Goal: Task Accomplishment & Management: Manage account settings

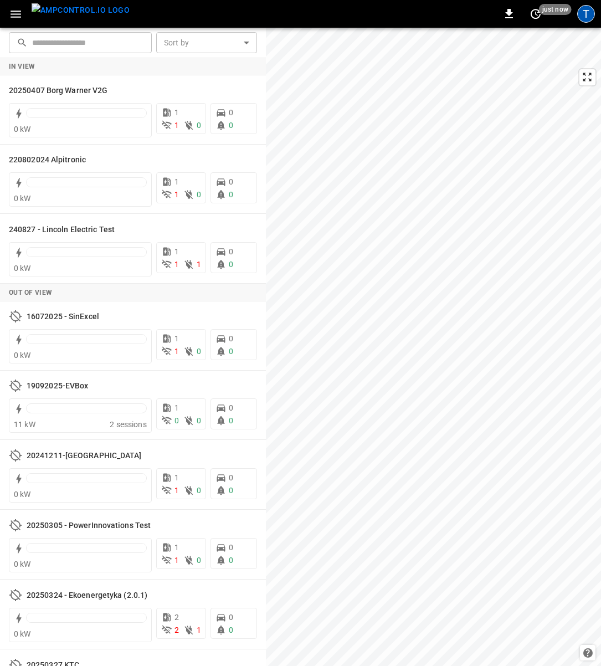
click at [586, 14] on div "T" at bounding box center [586, 14] width 18 height 18
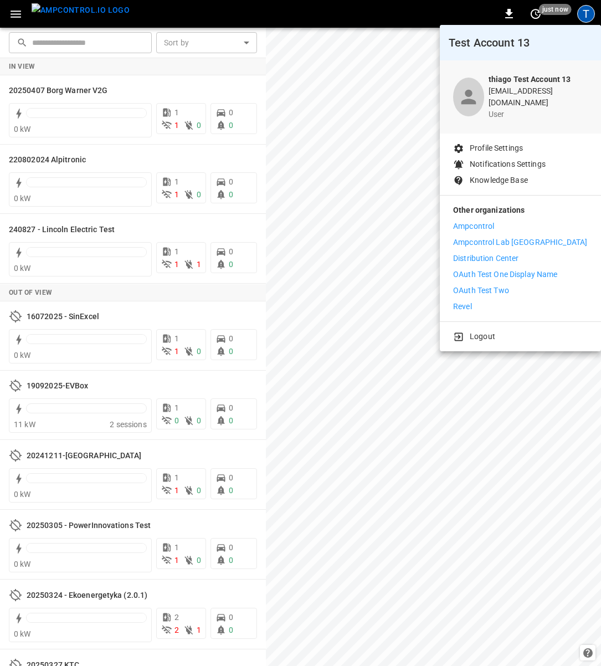
click at [496, 236] on p "Ampcontrol Lab [GEOGRAPHIC_DATA]" at bounding box center [520, 242] width 134 height 12
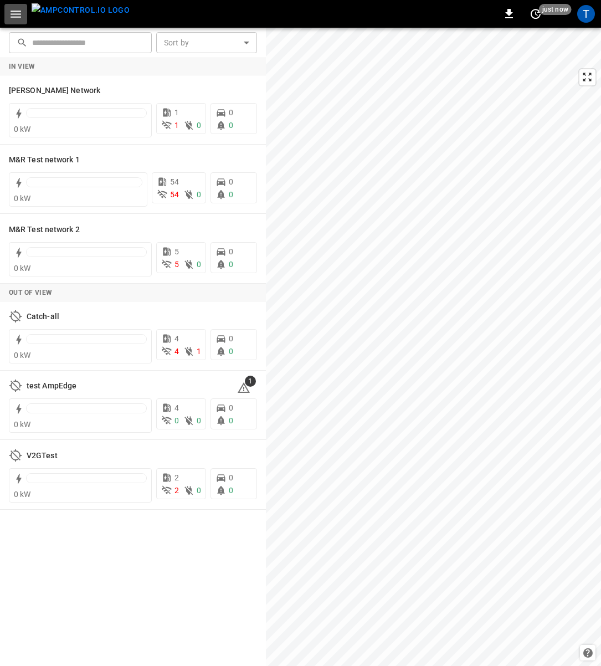
click at [14, 15] on icon "button" at bounding box center [16, 14] width 14 height 14
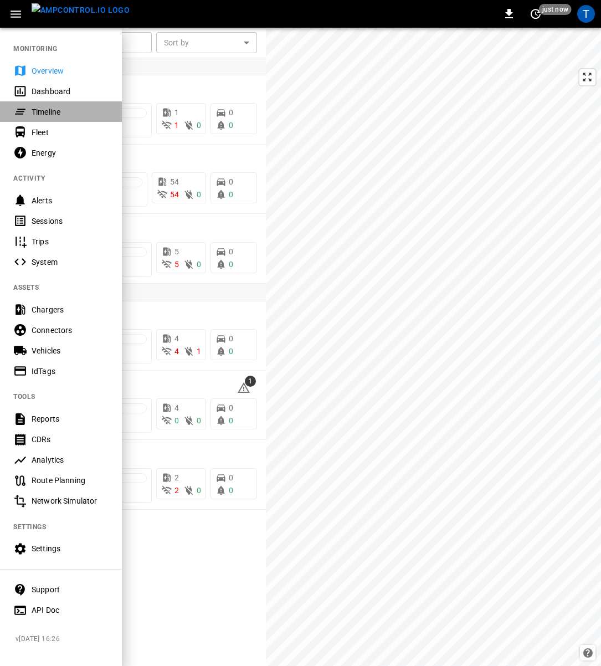
click at [49, 118] on div "Timeline" at bounding box center [61, 111] width 122 height 20
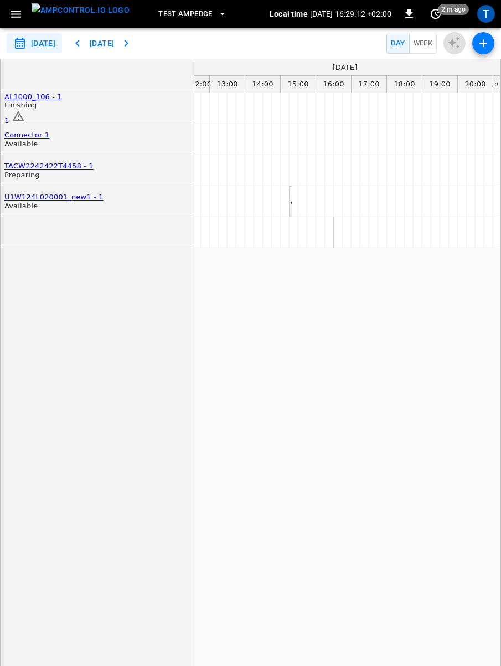
scroll to position [0, 449]
click at [439, 16] on icon "set refresh interval" at bounding box center [436, 14] width 10 height 10
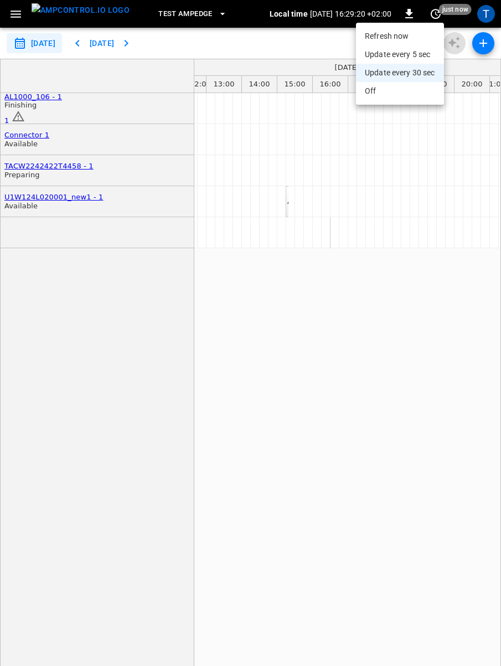
click at [316, 40] on div at bounding box center [250, 333] width 501 height 666
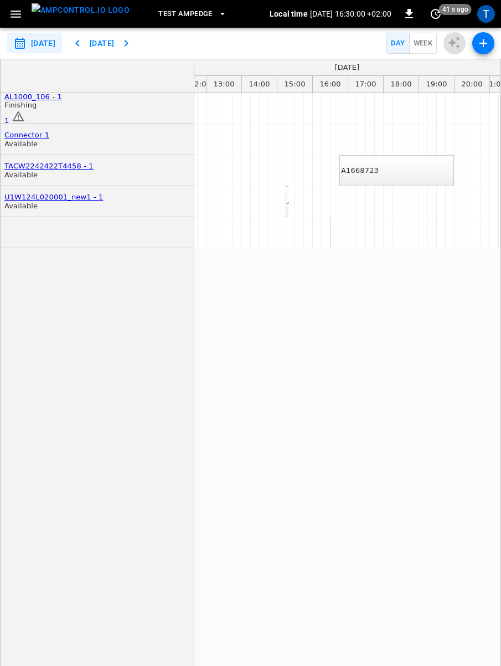
click at [379, 175] on div "A1668723" at bounding box center [360, 170] width 38 height 9
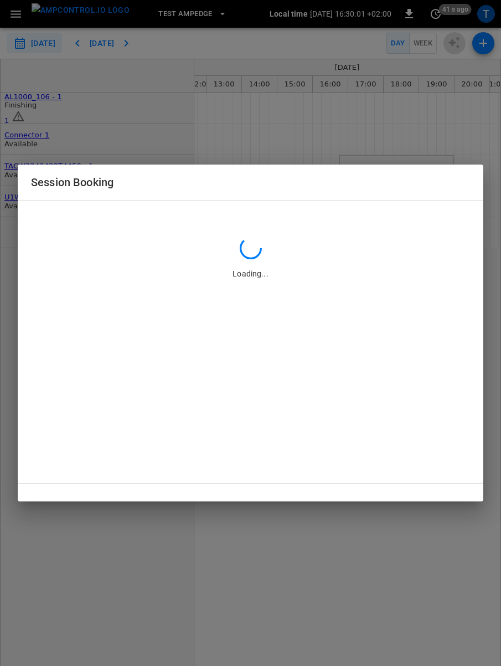
type input "**********"
type input "*****"
type input "**********"
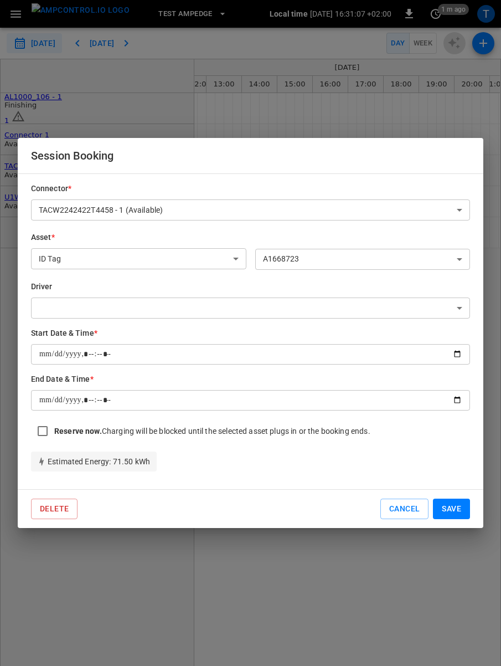
type input "*******"
type input "**********"
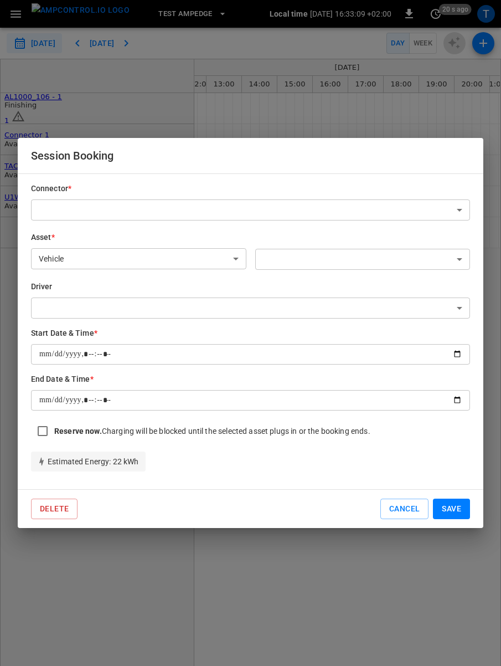
type input "**********"
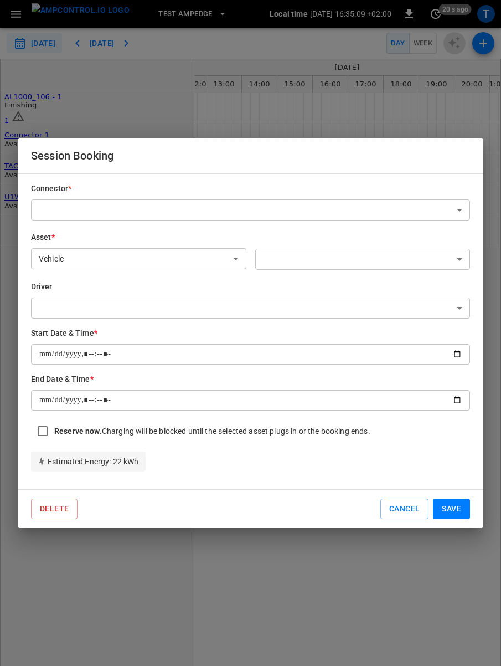
type input "**********"
click at [461, 74] on div "Session Booking Connector * ​ ​ Asset * Vehicle ******* ​ ​ ​ Driver ​ ​ Start …" at bounding box center [250, 333] width 501 height 666
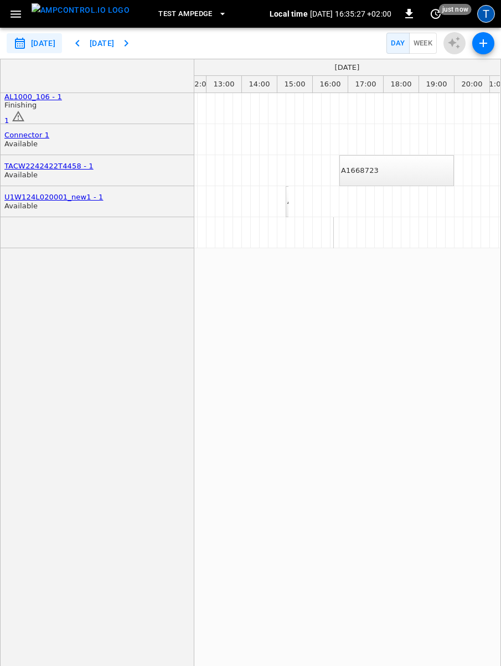
click at [483, 17] on div "T" at bounding box center [486, 14] width 18 height 18
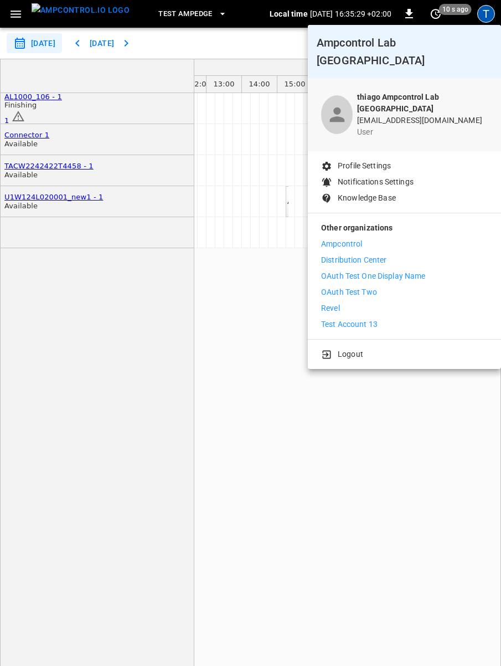
click at [359, 238] on p "Ampcontrol" at bounding box center [341, 244] width 41 height 12
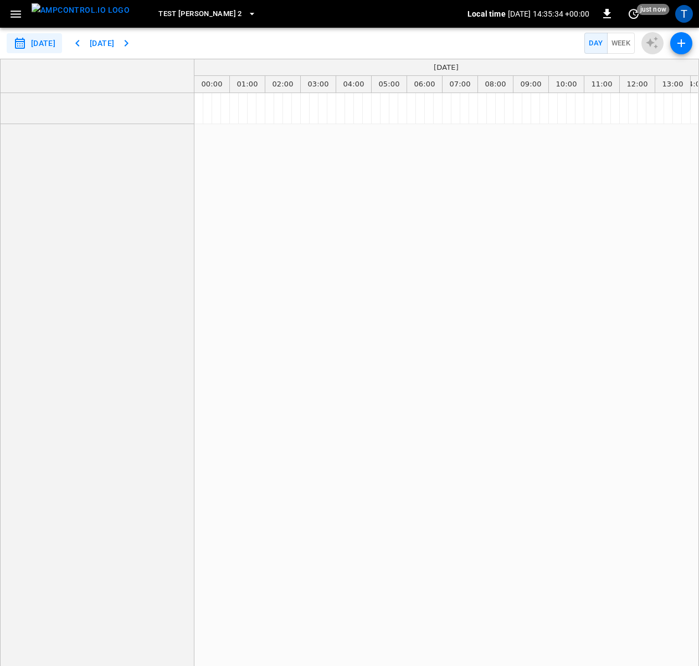
click at [246, 14] on icon "button" at bounding box center [251, 13] width 11 height 11
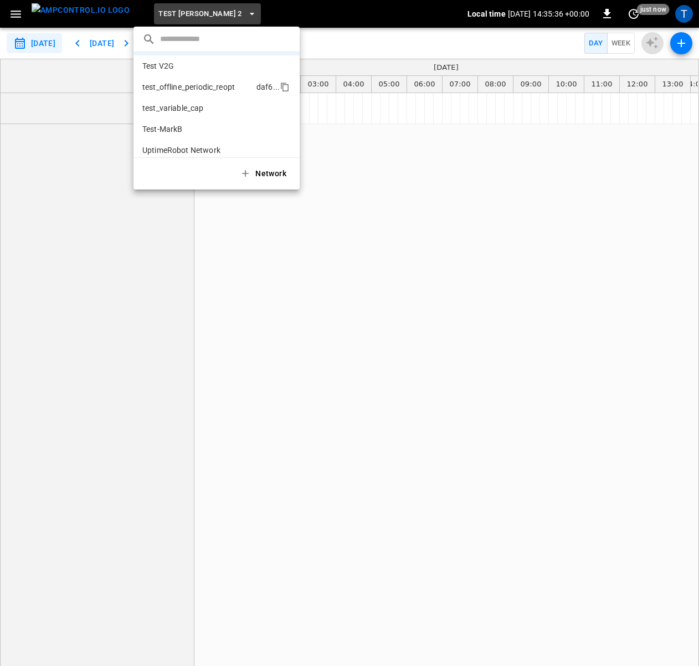
scroll to position [1002, 0]
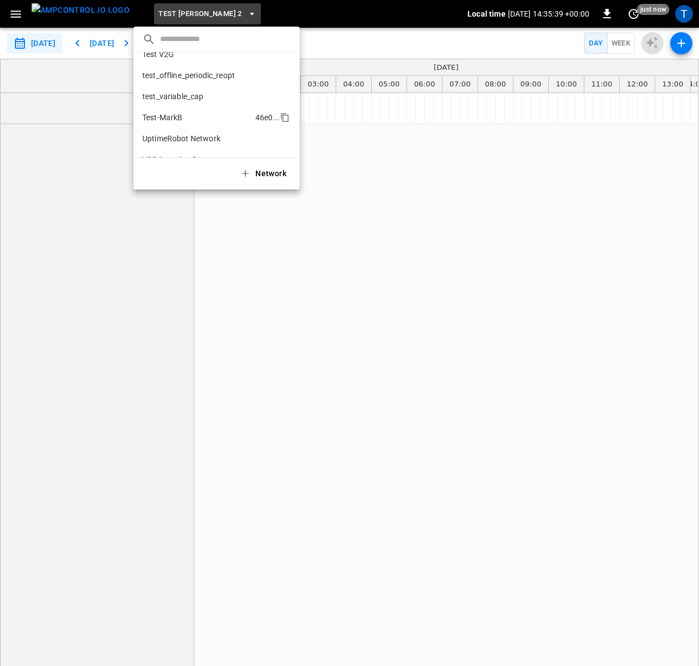
click at [191, 116] on p "Test-MarkB" at bounding box center [196, 117] width 109 height 11
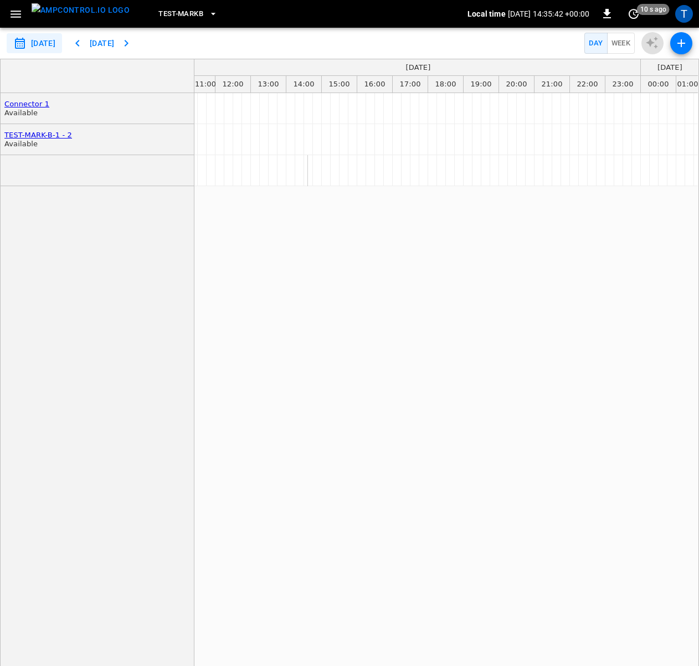
scroll to position [0, 0]
drag, startPoint x: 496, startPoint y: 107, endPoint x: 556, endPoint y: 104, distance: 60.5
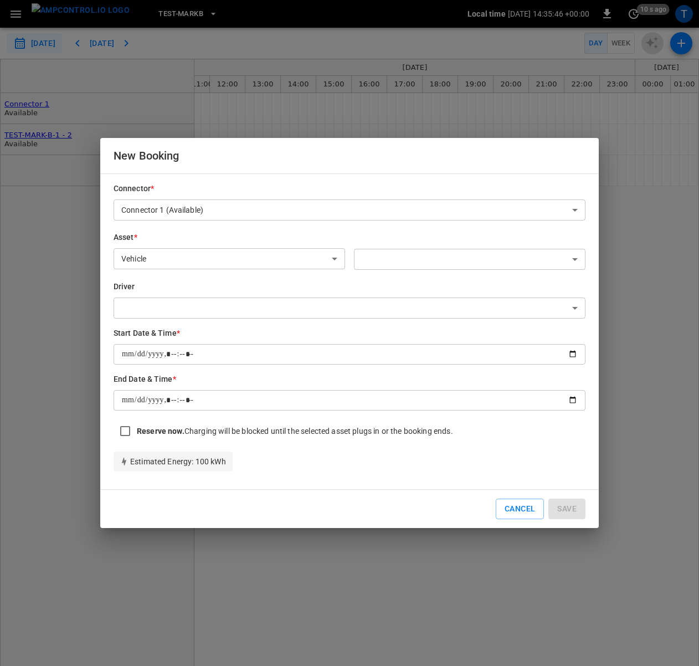
click at [369, 255] on body "**********" at bounding box center [349, 333] width 699 height 666
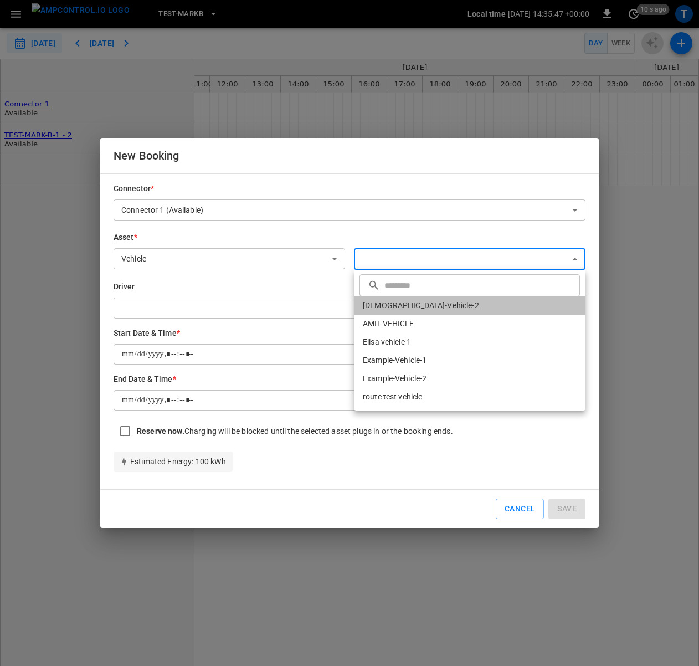
click at [400, 306] on li "[DEMOGRAPHIC_DATA]-Vehicle-2" at bounding box center [469, 305] width 231 height 18
type input "**********"
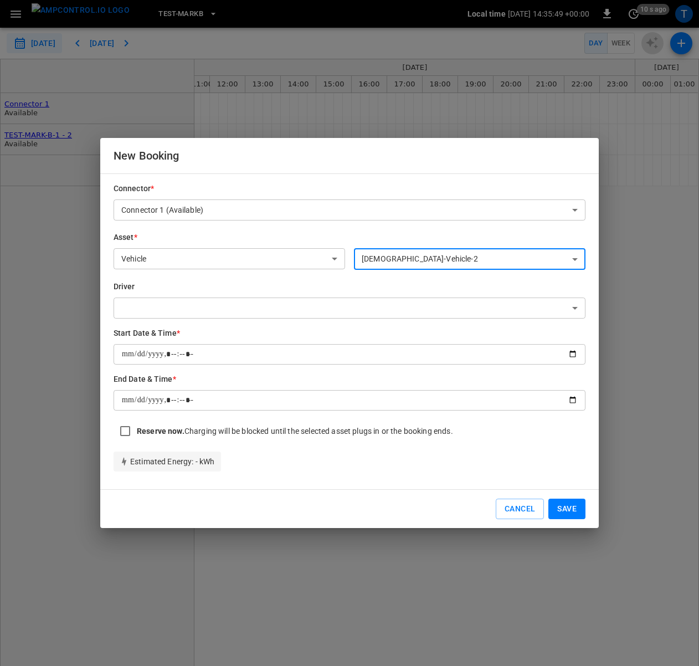
click at [501, 505] on button "Save" at bounding box center [566, 508] width 37 height 20
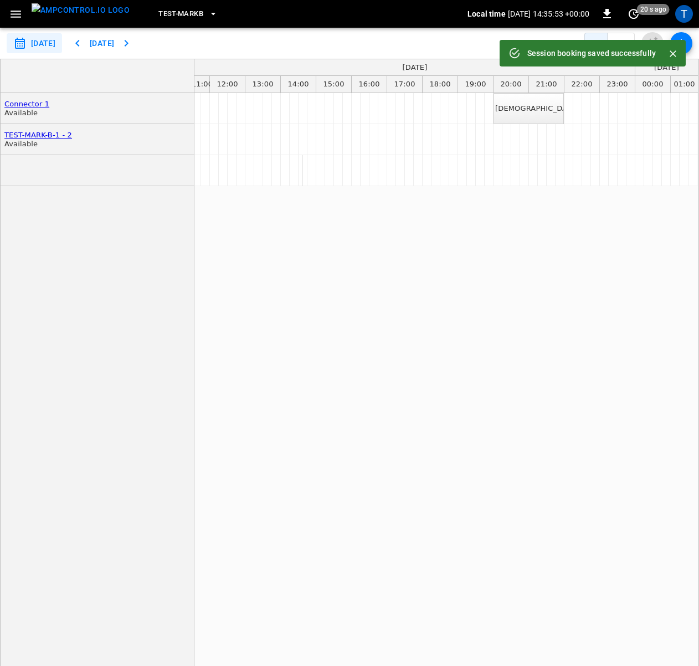
click at [440, 254] on div "[DEMOGRAPHIC_DATA]-Vehicle-2" at bounding box center [445, 385] width 503 height 585
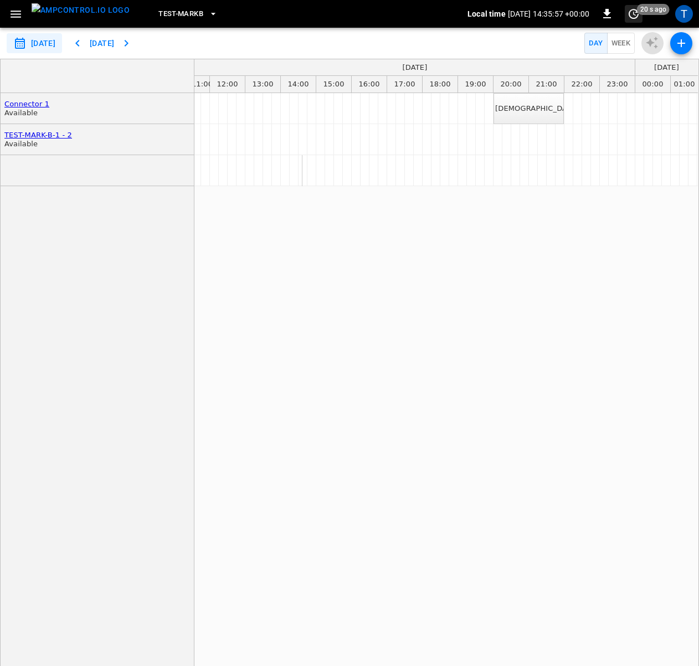
click at [501, 10] on icon "set refresh interval" at bounding box center [633, 13] width 13 height 13
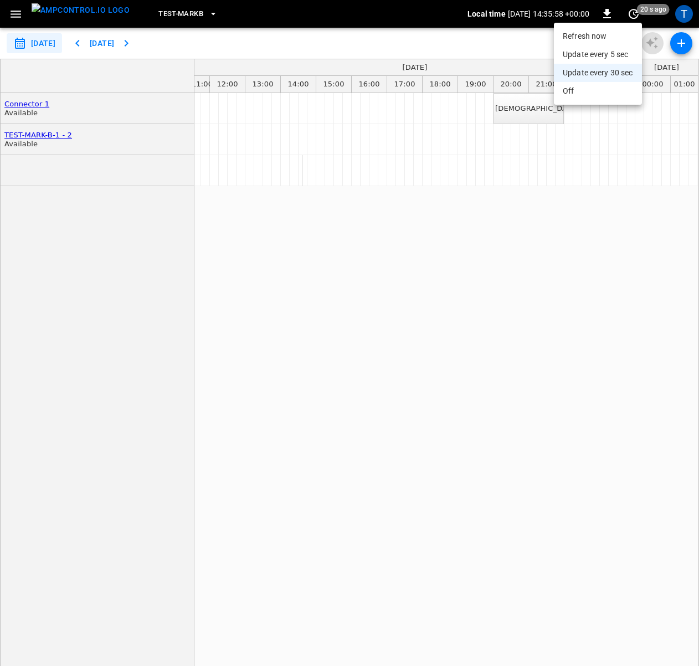
click at [363, 28] on div at bounding box center [349, 333] width 699 height 666
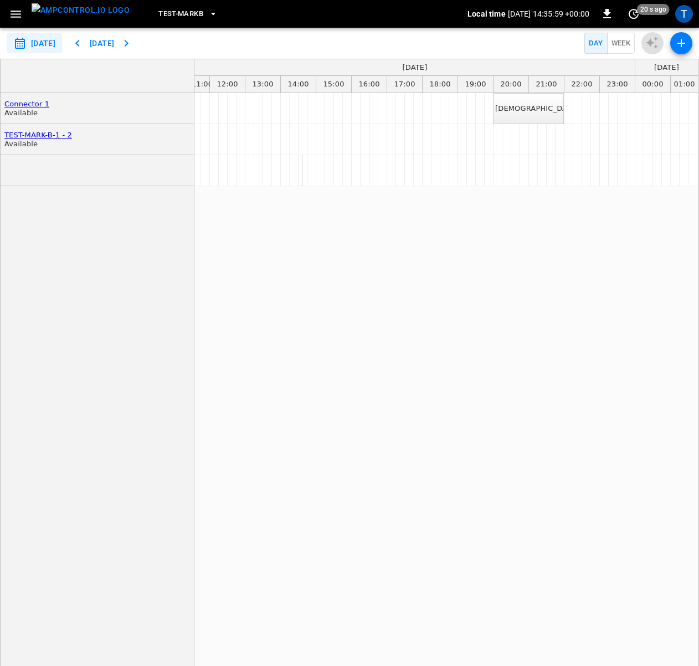
click at [334, 33] on div "**********" at bounding box center [349, 43] width 699 height 31
click at [389, 323] on div "[DEMOGRAPHIC_DATA]-Vehicle-2" at bounding box center [445, 385] width 503 height 585
click at [369, 292] on div "[DEMOGRAPHIC_DATA]-Vehicle-2" at bounding box center [445, 385] width 503 height 585
click at [271, 281] on div "[DEMOGRAPHIC_DATA]-Vehicle-2" at bounding box center [445, 385] width 503 height 585
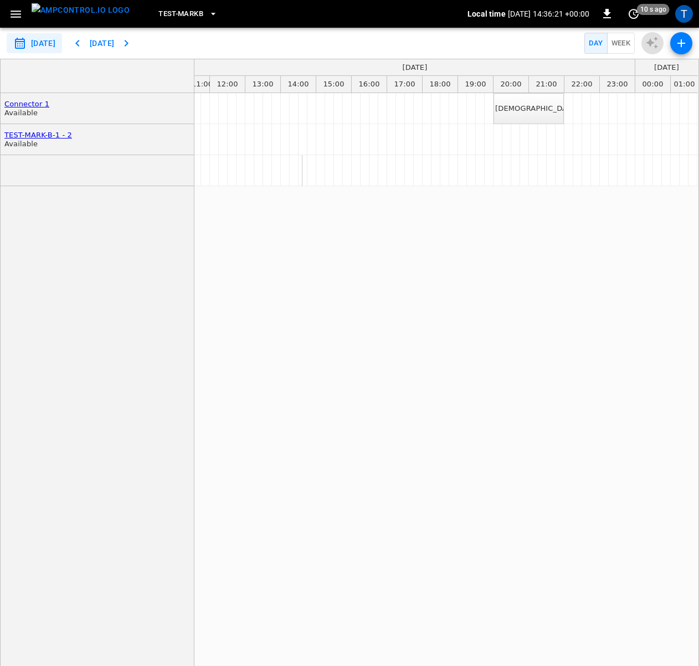
click at [446, 281] on div "[DEMOGRAPHIC_DATA]-Vehicle-2" at bounding box center [445, 385] width 503 height 585
click at [501, 110] on div "[DEMOGRAPHIC_DATA]-Vehicle-2" at bounding box center [554, 108] width 119 height 9
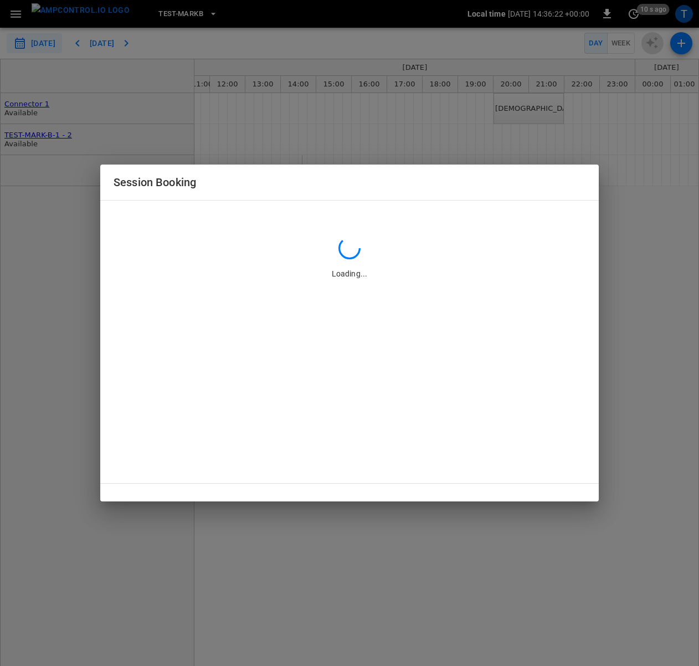
type input "**********"
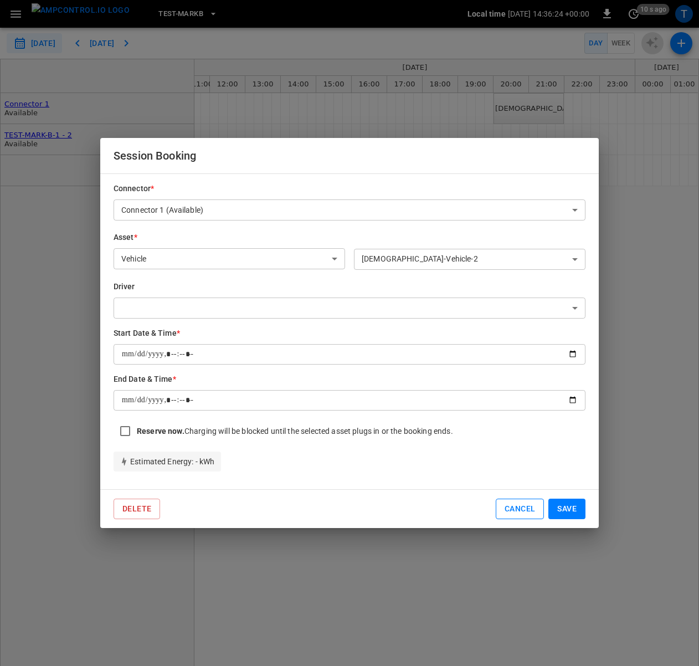
click at [501, 503] on button "Cancel" at bounding box center [520, 508] width 48 height 20
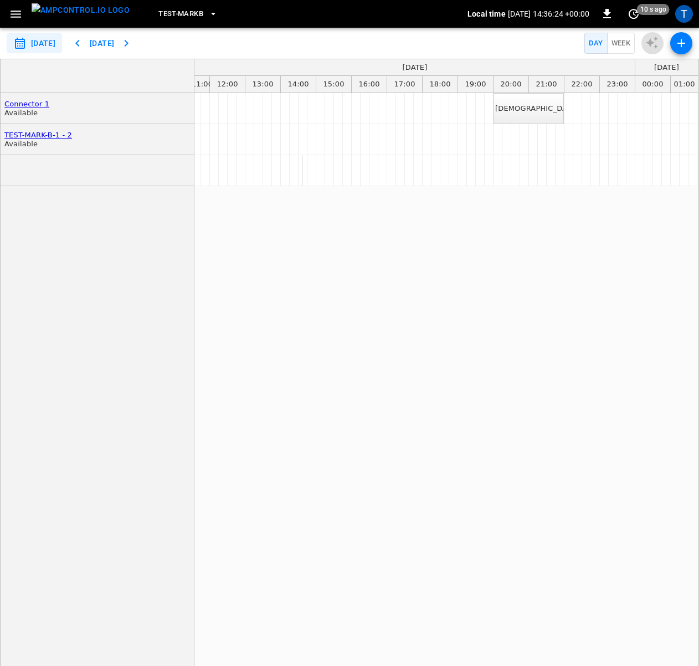
click at [501, 111] on div "[DEMOGRAPHIC_DATA]-Vehicle-2" at bounding box center [554, 108] width 119 height 9
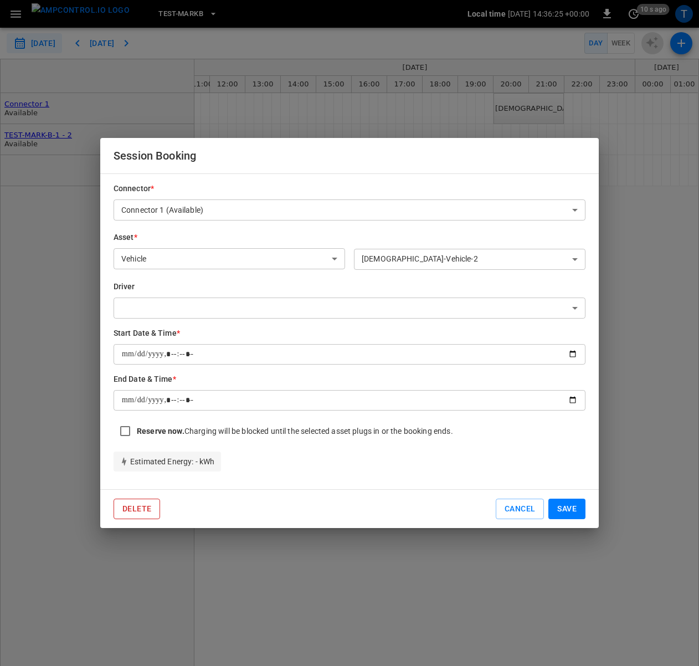
click at [152, 499] on button "Delete" at bounding box center [137, 508] width 47 height 20
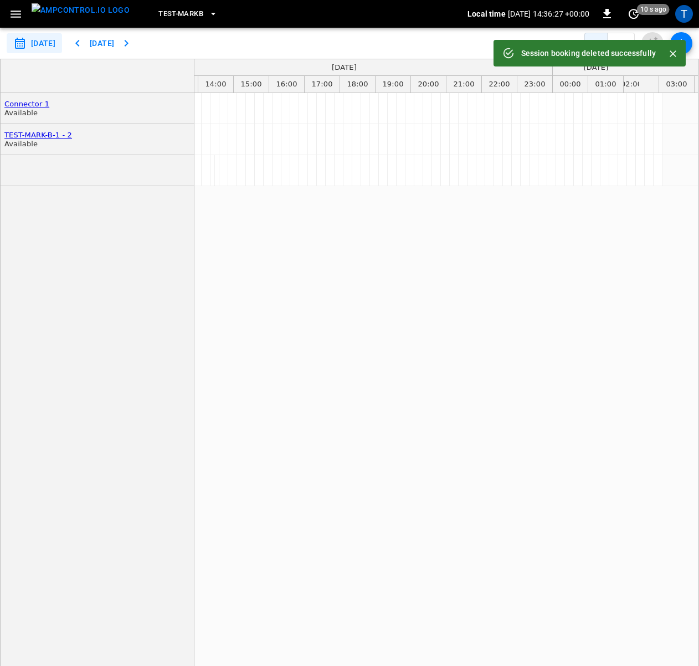
scroll to position [0, 498]
drag, startPoint x: 518, startPoint y: 106, endPoint x: 576, endPoint y: 104, distance: 58.2
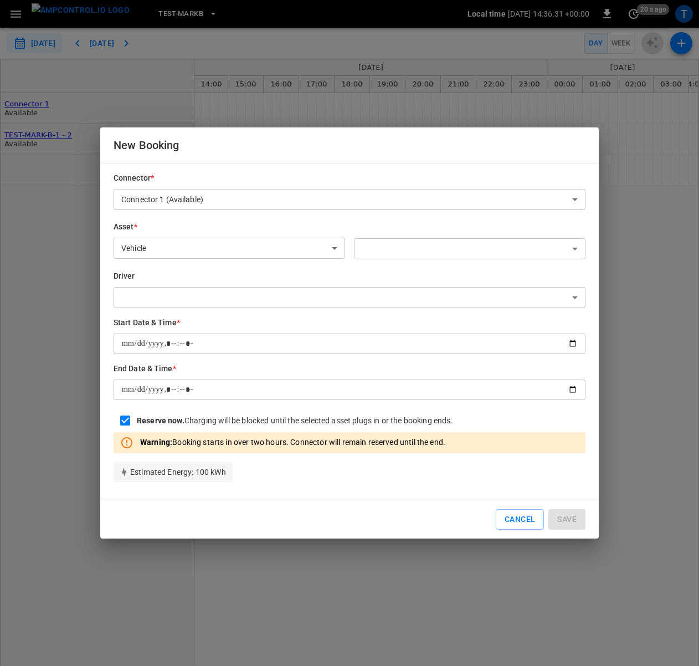
click at [453, 231] on div "​ ​" at bounding box center [465, 236] width 240 height 49
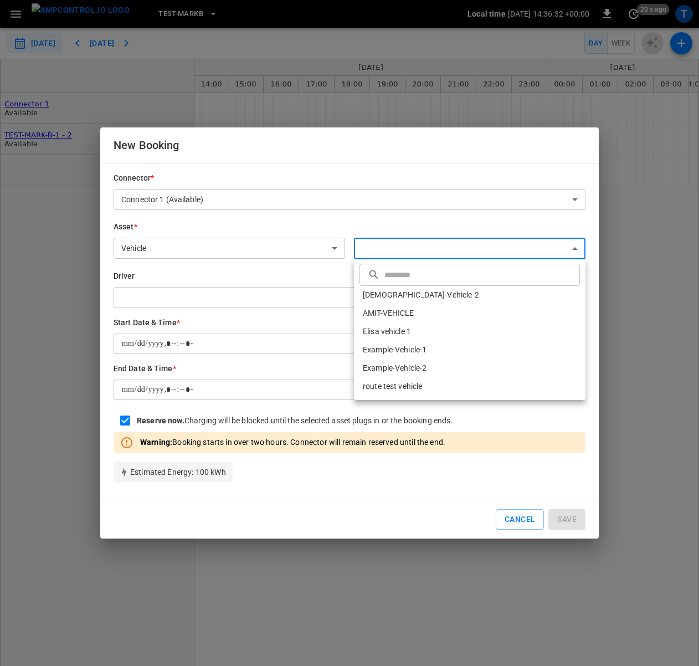
click at [425, 243] on body "**********" at bounding box center [349, 333] width 699 height 666
click at [394, 295] on li "[DEMOGRAPHIC_DATA]-Vehicle-2" at bounding box center [469, 295] width 231 height 18
type input "**********"
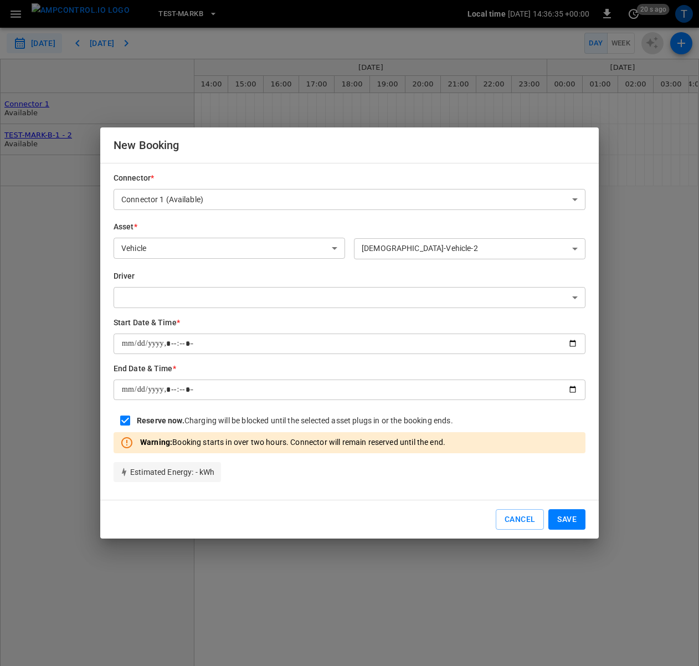
click at [501, 524] on button "Save" at bounding box center [566, 519] width 37 height 20
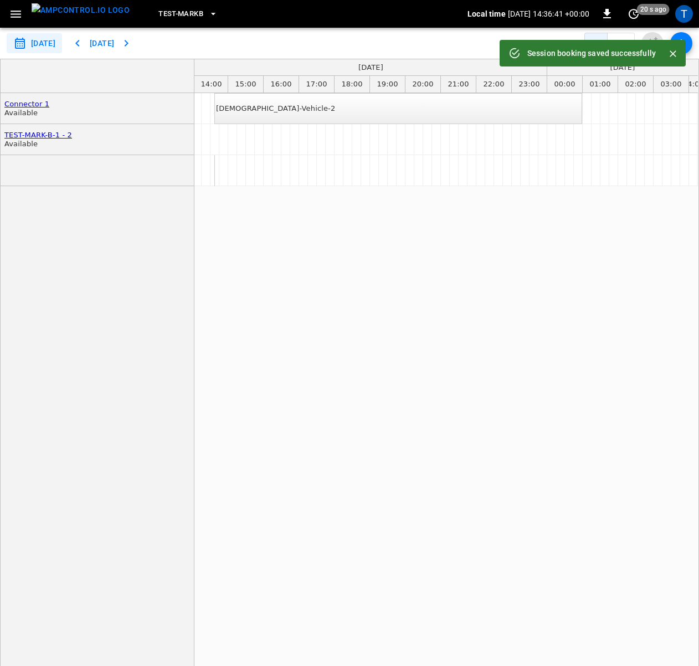
click at [474, 298] on div "[DEMOGRAPHIC_DATA]-Vehicle-2" at bounding box center [445, 385] width 503 height 585
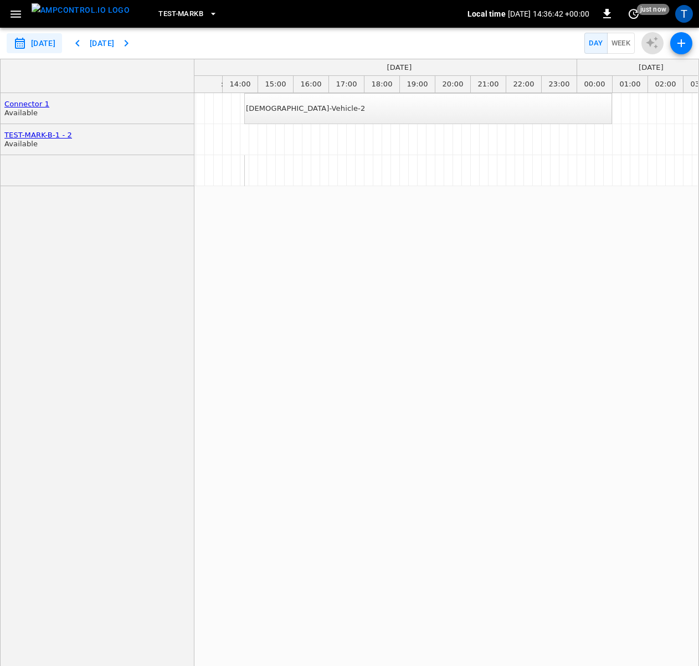
scroll to position [0, 459]
click at [421, 354] on div "[DEMOGRAPHIC_DATA]-Vehicle-2" at bounding box center [445, 385] width 503 height 585
click at [401, 313] on div "[DEMOGRAPHIC_DATA]-Vehicle-2" at bounding box center [445, 385] width 503 height 585
click at [501, 303] on div "[DEMOGRAPHIC_DATA]-Vehicle-2" at bounding box center [445, 385] width 503 height 585
click at [346, 307] on div "[DEMOGRAPHIC_DATA]-Vehicle-2" at bounding box center [445, 385] width 503 height 585
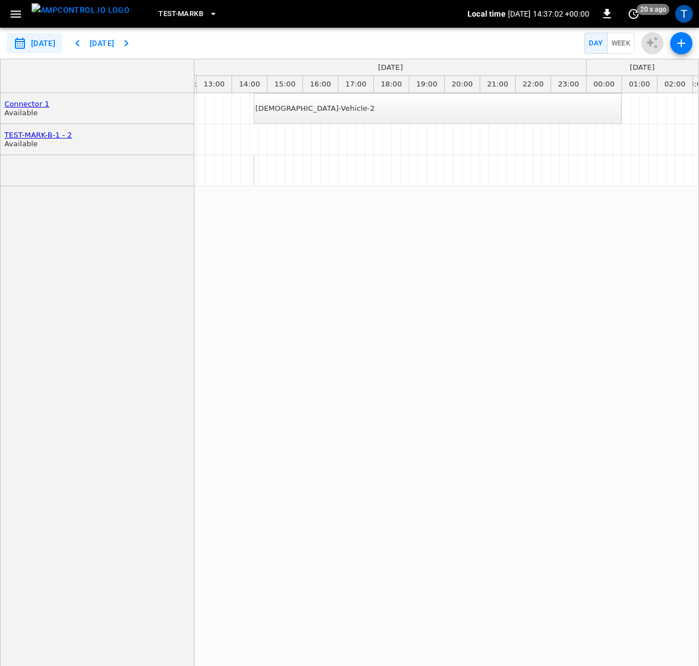
click at [346, 307] on div "[DEMOGRAPHIC_DATA]-Vehicle-2" at bounding box center [445, 385] width 503 height 585
click at [310, 295] on div "[DEMOGRAPHIC_DATA]-Vehicle-2" at bounding box center [445, 385] width 503 height 585
click at [138, 276] on div "Connector 1 Available TEST-MARK-B-1 - 2 Available" at bounding box center [98, 385] width 194 height 585
click at [126, 264] on div "Connector 1 Available TEST-MARK-B-1 - 2 Available" at bounding box center [98, 385] width 194 height 585
click at [15, 13] on icon "button" at bounding box center [16, 14] width 14 height 14
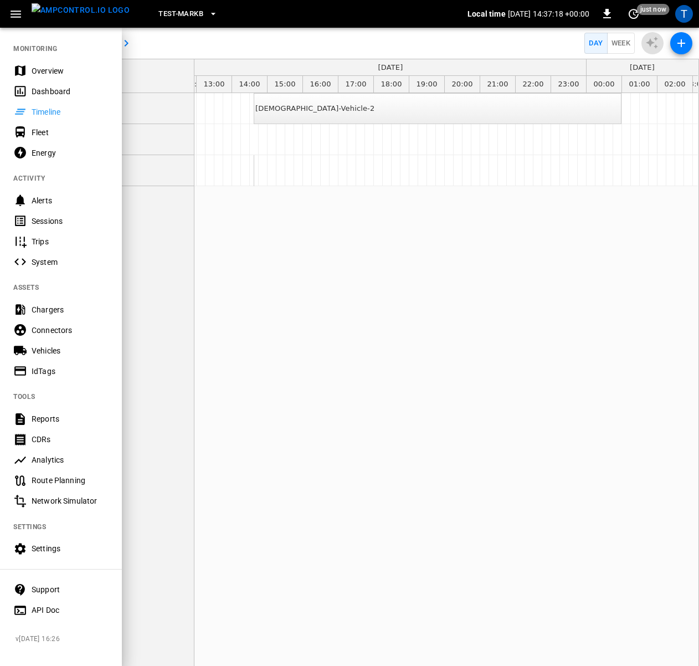
click at [35, 127] on div "Fleet" at bounding box center [70, 132] width 77 height 11
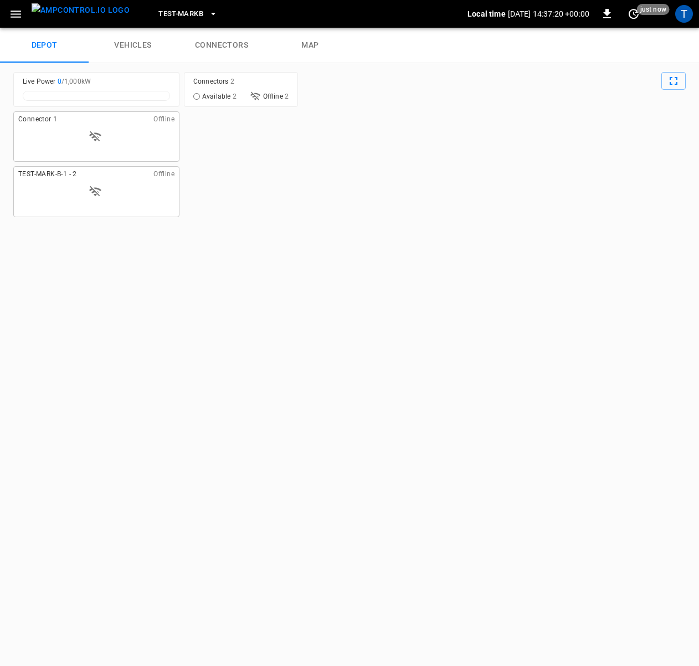
click at [19, 16] on icon "button" at bounding box center [16, 14] width 14 height 14
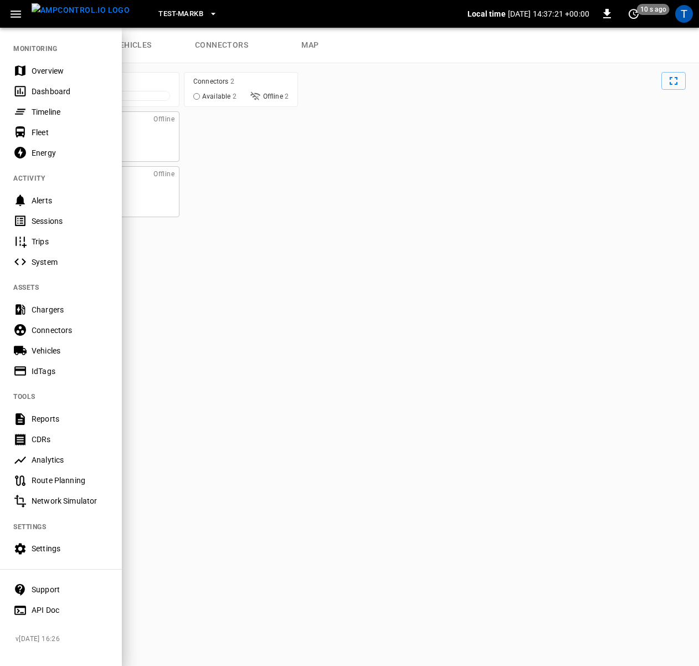
click at [138, 32] on div at bounding box center [349, 333] width 699 height 666
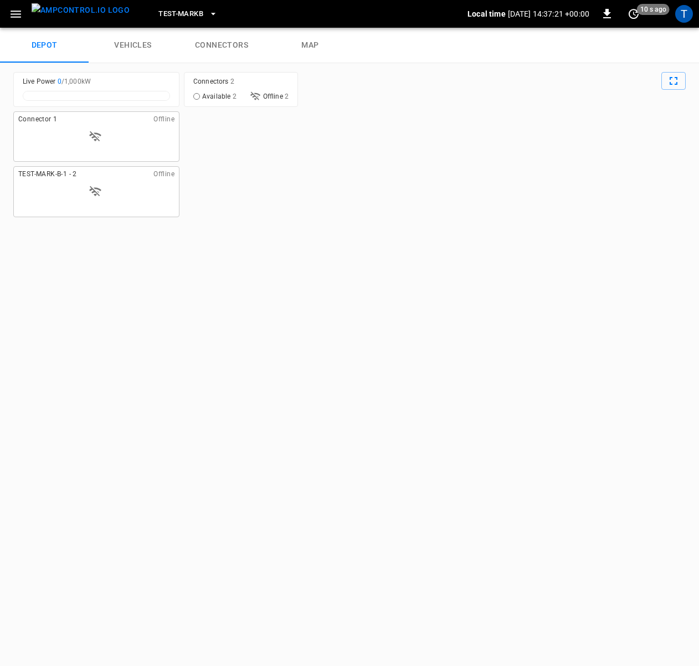
click at [127, 42] on link "vehicles" at bounding box center [133, 45] width 89 height 35
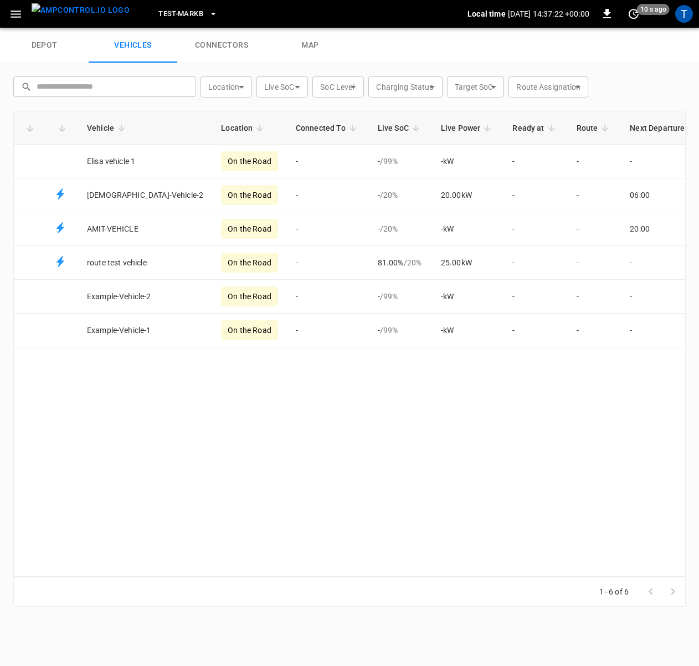
click at [22, 16] on icon "button" at bounding box center [16, 14] width 14 height 14
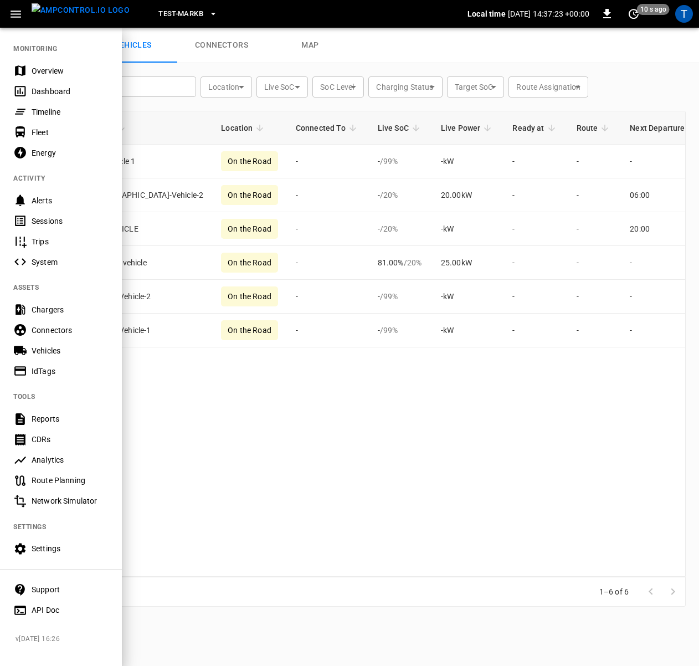
click at [54, 137] on div "Fleet" at bounding box center [70, 132] width 77 height 11
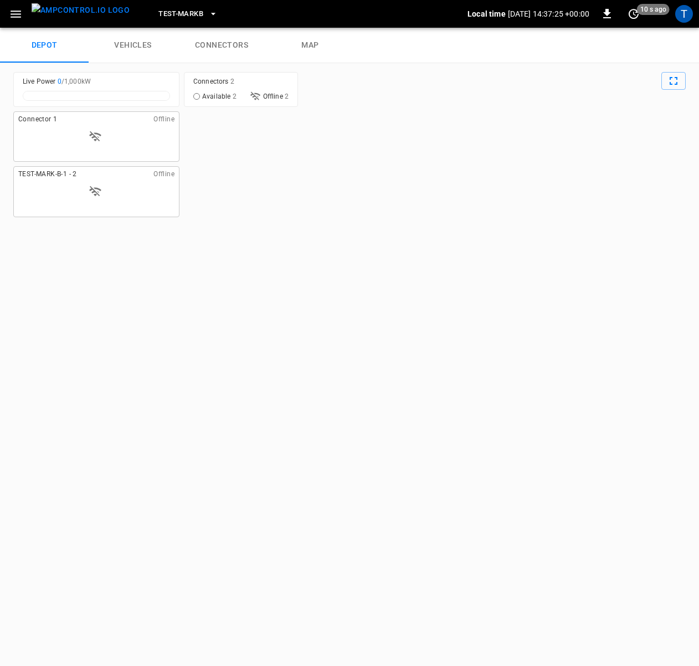
click at [17, 14] on icon "button" at bounding box center [16, 14] width 14 height 14
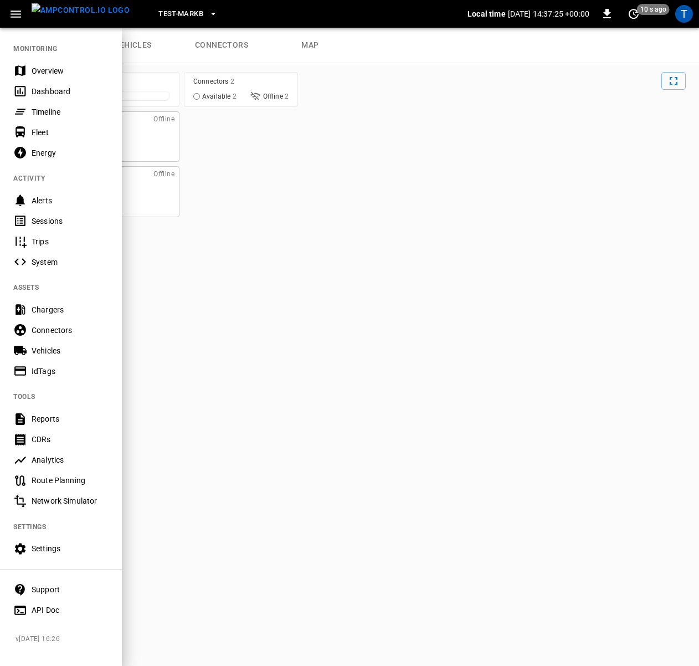
click at [38, 150] on div "Energy" at bounding box center [70, 152] width 77 height 11
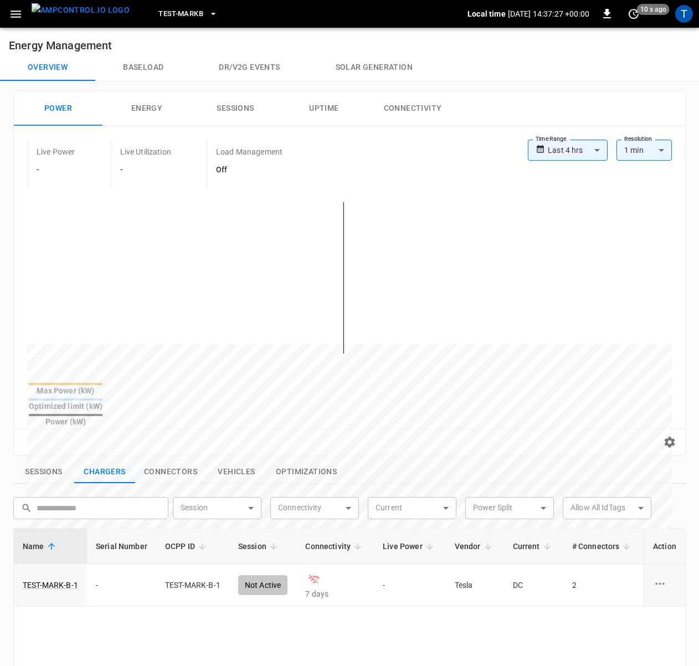
click at [17, 9] on icon "button" at bounding box center [16, 14] width 14 height 14
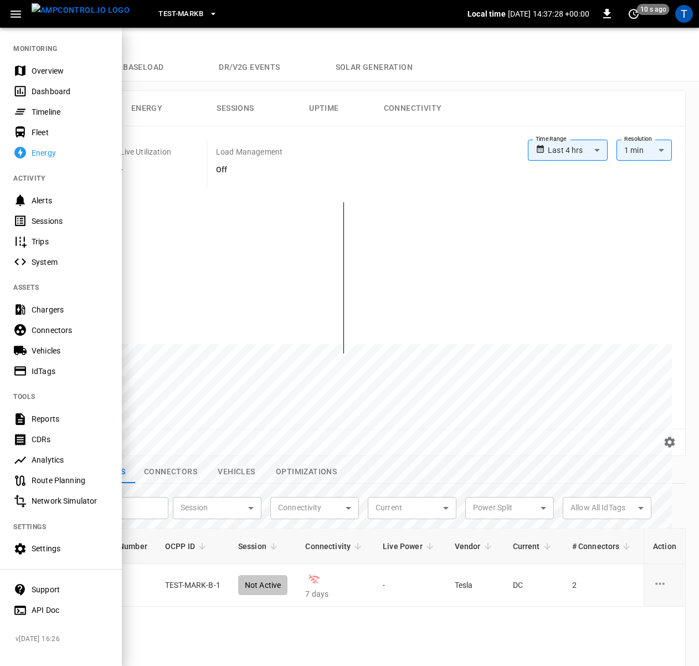
click at [47, 68] on div "Overview" at bounding box center [70, 70] width 77 height 11
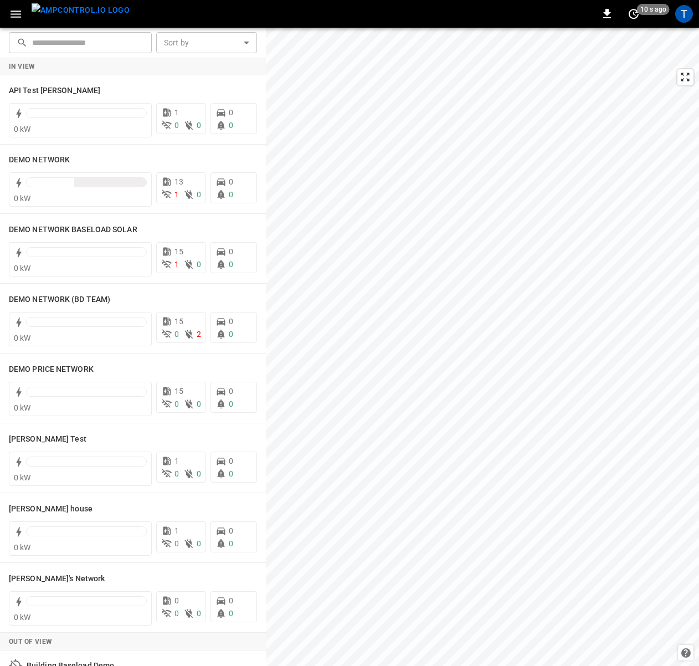
click at [17, 14] on icon "button" at bounding box center [16, 14] width 11 height 7
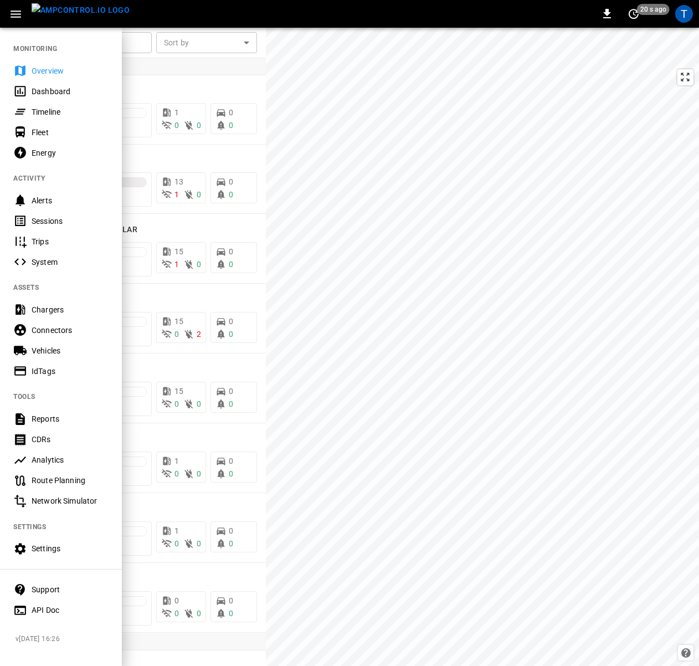
click at [45, 309] on div "Chargers" at bounding box center [70, 309] width 77 height 11
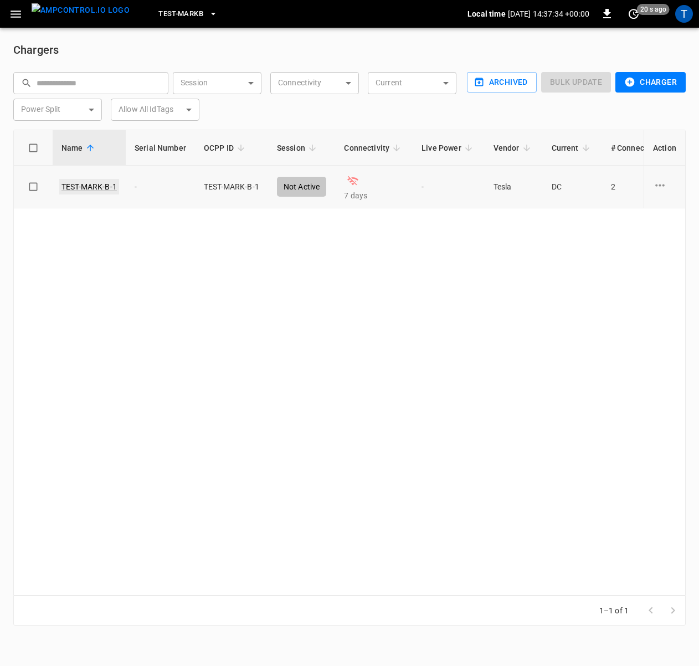
click at [93, 184] on link "TEST-MARK-B-1" at bounding box center [89, 187] width 60 height 16
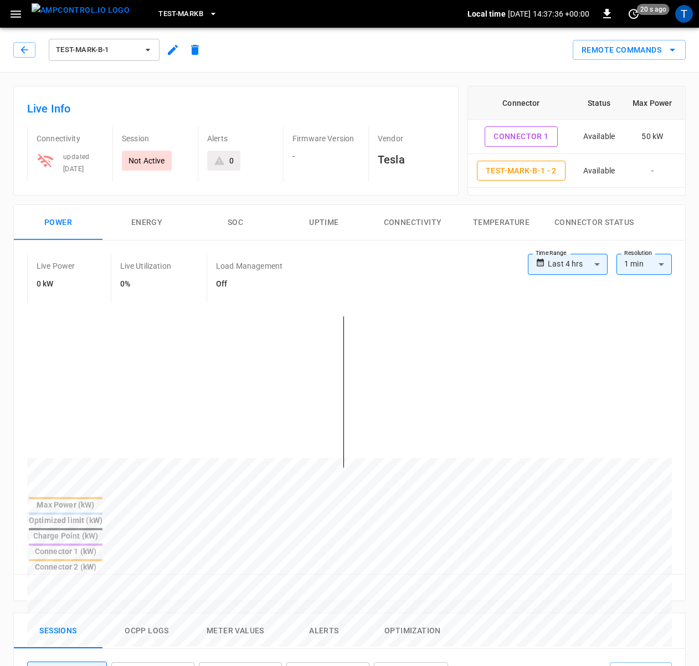
click at [272, 86] on div "Live Info Connectivity updated [DATE] Session Not Active Alerts 0 Firmware Vers…" at bounding box center [235, 141] width 445 height 110
click at [203, 83] on div "Live Info Connectivity updated [DATE] Session Not Active Alerts 0 Firmware Vers…" at bounding box center [231, 136] width 454 height 119
click at [15, 19] on icon "button" at bounding box center [16, 14] width 14 height 14
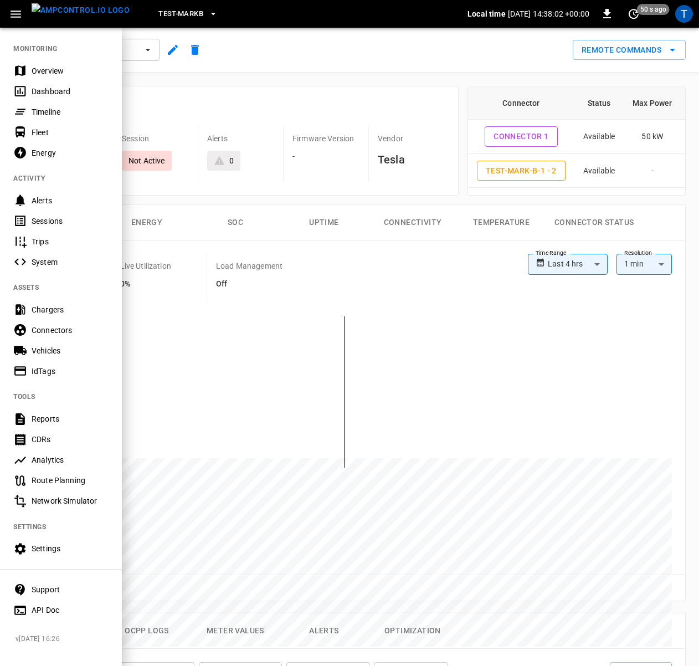
click at [50, 456] on div "Analytics" at bounding box center [70, 459] width 77 height 11
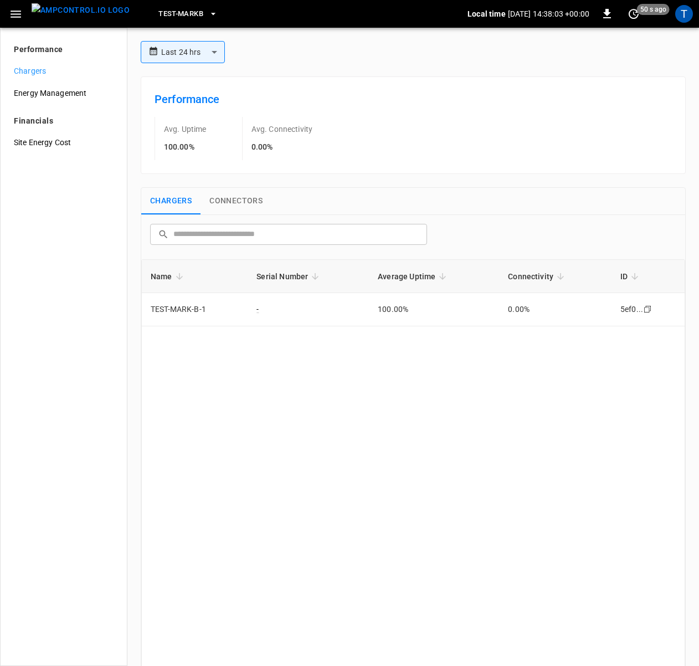
click at [131, 159] on div "**********" at bounding box center [412, 347] width 571 height 638
click at [132, 163] on div "**********" at bounding box center [412, 347] width 571 height 638
click at [49, 84] on div "Energy Management" at bounding box center [63, 93] width 117 height 22
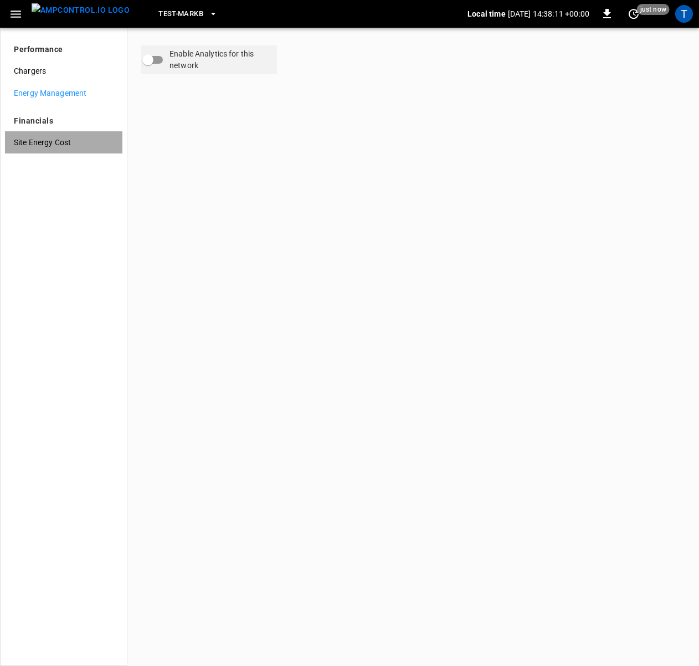
click at [33, 136] on div "Site Energy Cost" at bounding box center [63, 142] width 117 height 22
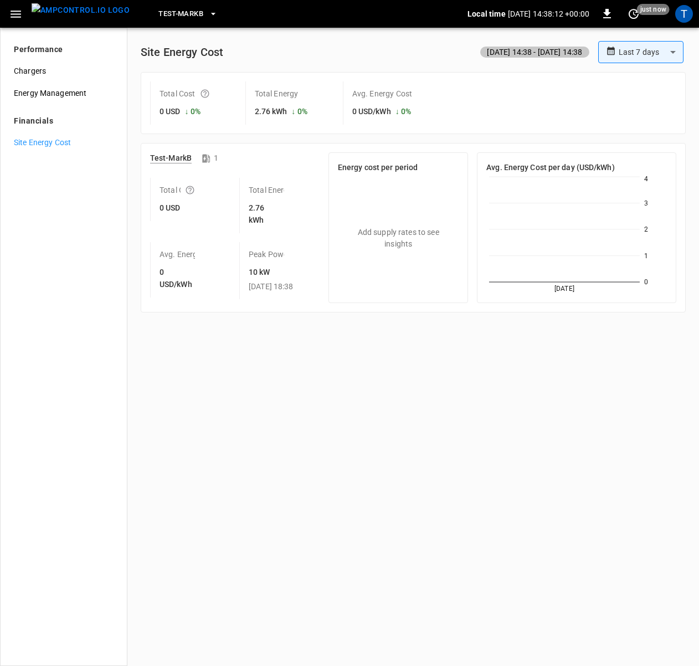
click at [16, 17] on icon "button" at bounding box center [16, 14] width 11 height 7
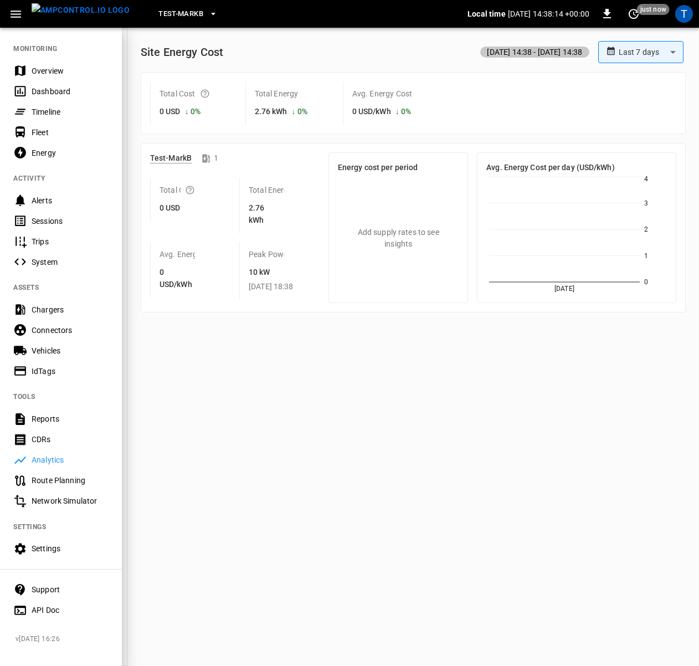
click at [66, 485] on div "Route Planning" at bounding box center [70, 480] width 77 height 11
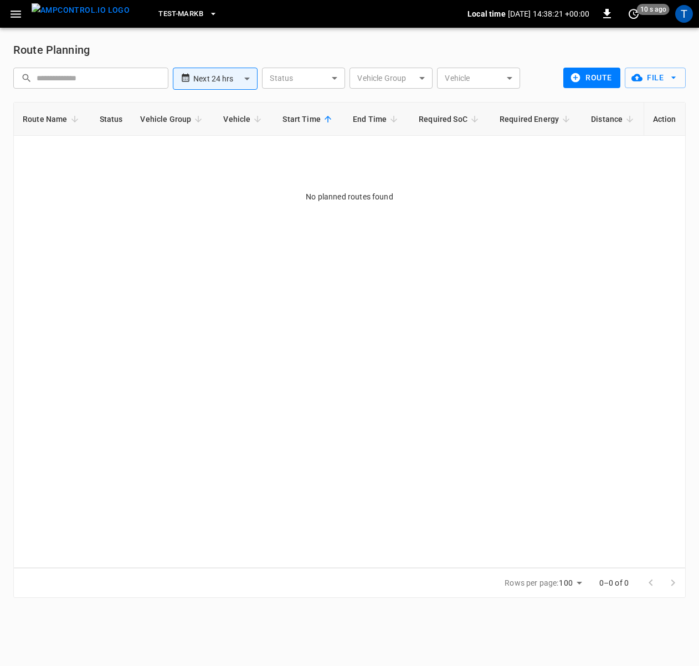
click at [16, 13] on icon "button" at bounding box center [16, 14] width 11 height 7
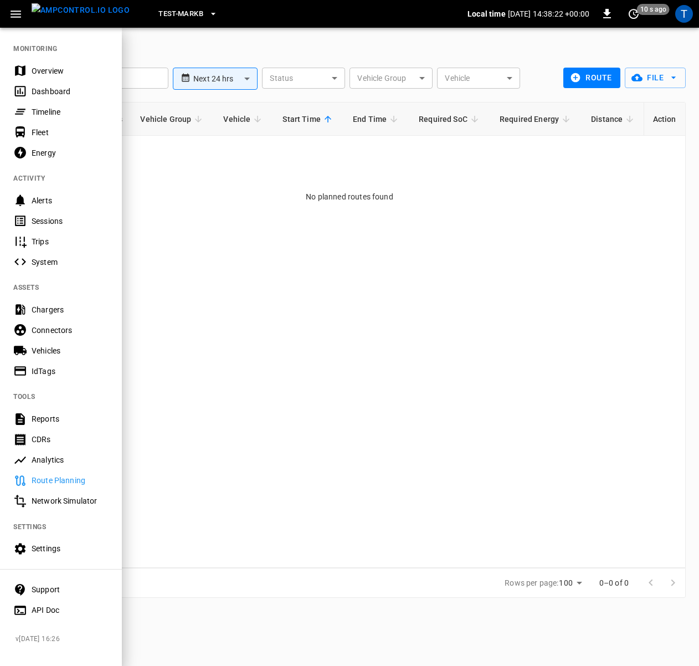
click at [54, 496] on div "Network Simulator" at bounding box center [70, 500] width 77 height 11
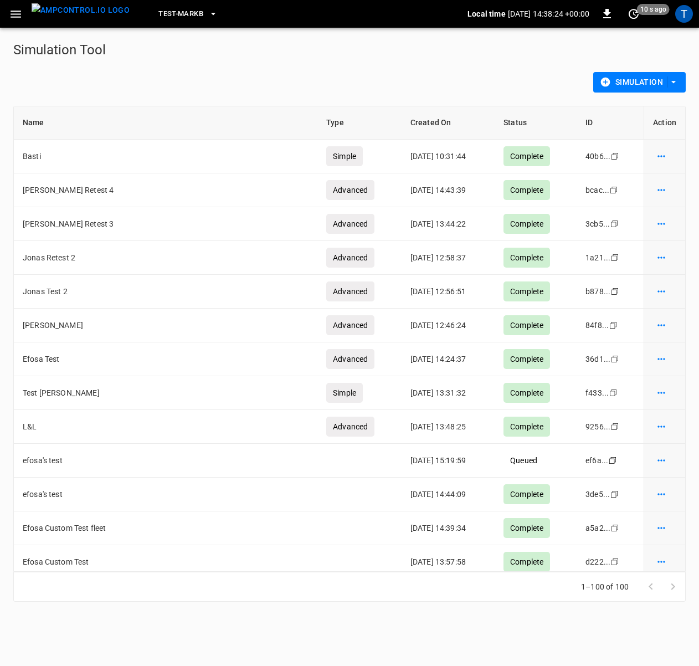
click at [501, 84] on icon "button" at bounding box center [673, 81] width 11 height 11
click at [501, 64] on div at bounding box center [349, 333] width 699 height 666
click at [215, 53] on h5 "Simulation Tool" at bounding box center [349, 56] width 672 height 31
click at [501, 161] on td "simulations table" at bounding box center [664, 157] width 42 height 34
click at [501, 159] on icon "simulation options" at bounding box center [661, 156] width 11 height 11
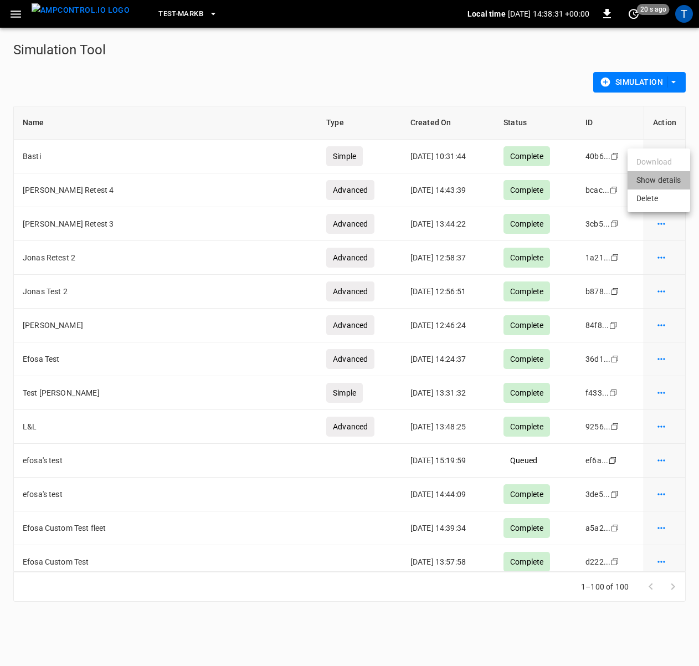
click at [501, 181] on li "Show details" at bounding box center [658, 180] width 63 height 18
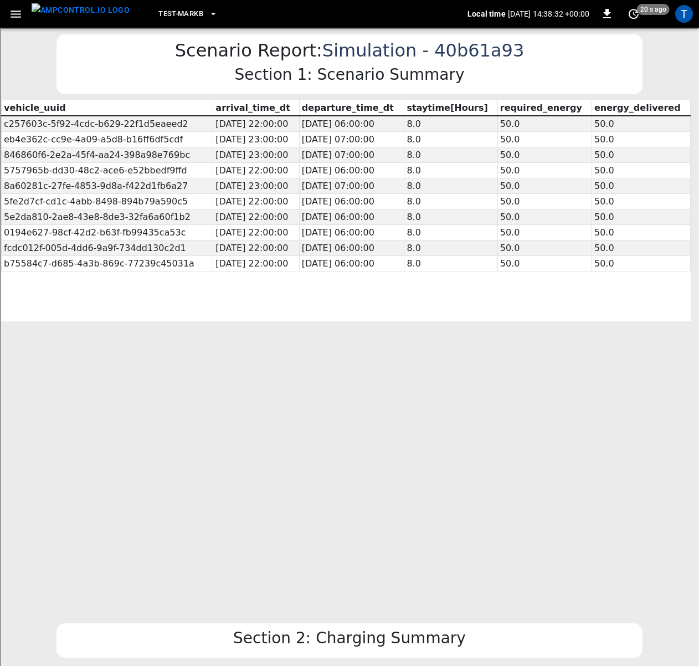
click at [14, 12] on icon "button" at bounding box center [16, 14] width 14 height 14
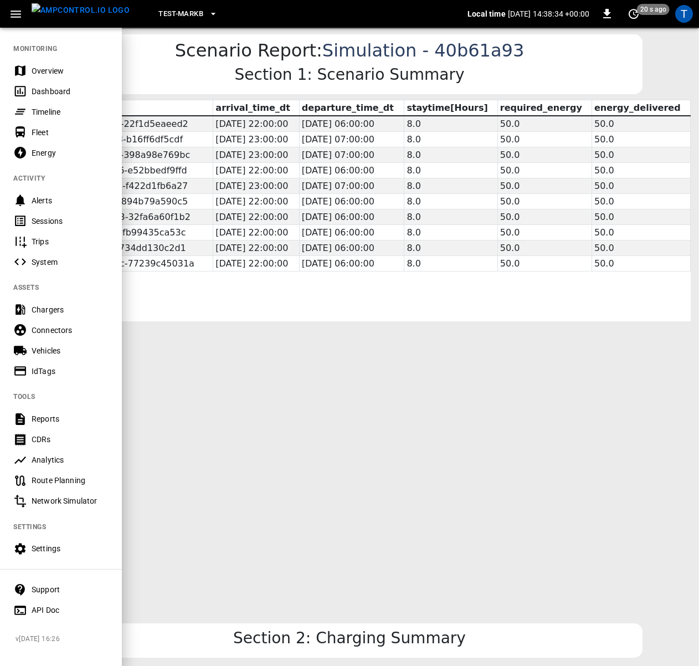
click at [42, 540] on div "Settings" at bounding box center [61, 548] width 122 height 20
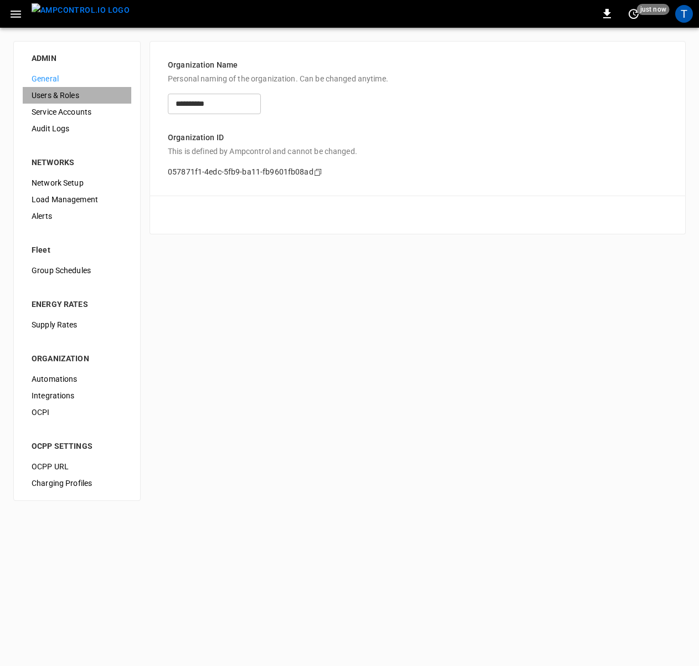
click at [56, 96] on span "Users & Roles" at bounding box center [77, 96] width 91 height 12
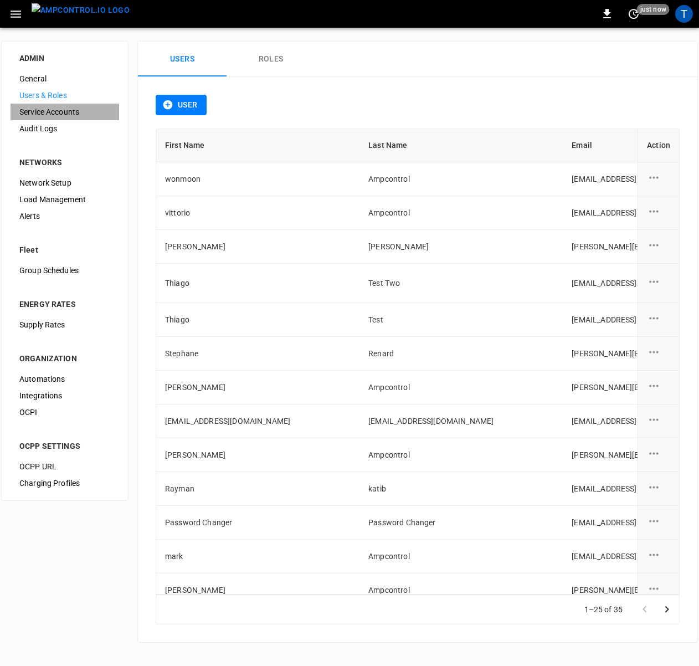
click at [53, 108] on span "Service Accounts" at bounding box center [64, 112] width 91 height 12
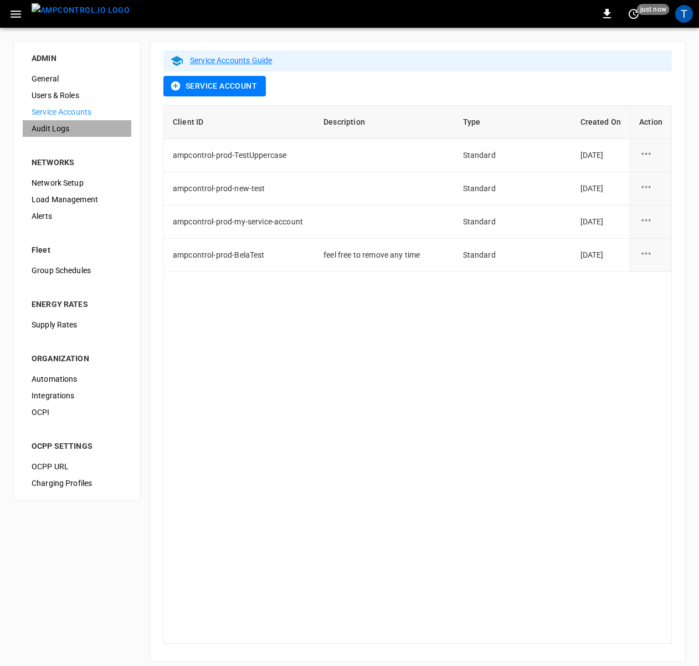
click at [51, 133] on span "Audit Logs" at bounding box center [77, 129] width 91 height 12
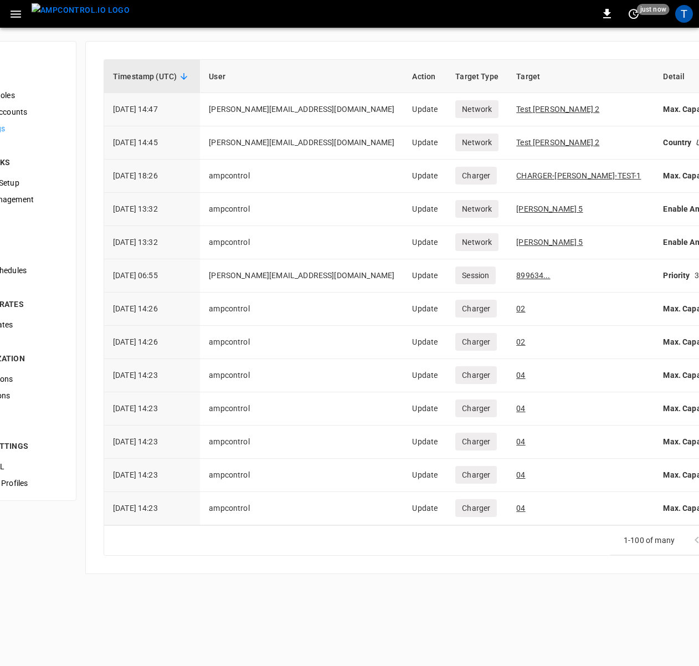
click at [33, 172] on li "NETWORKS" at bounding box center [12, 156] width 109 height 38
click at [25, 159] on div "NETWORKS" at bounding box center [12, 162] width 91 height 11
click at [18, 177] on span "Network Setup" at bounding box center [12, 183] width 91 height 12
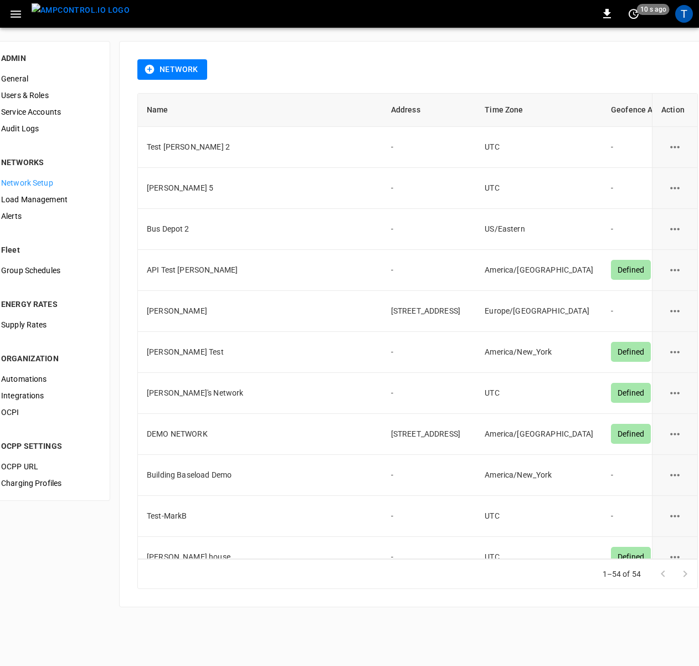
click at [7, 4] on button "button" at bounding box center [15, 14] width 23 height 20
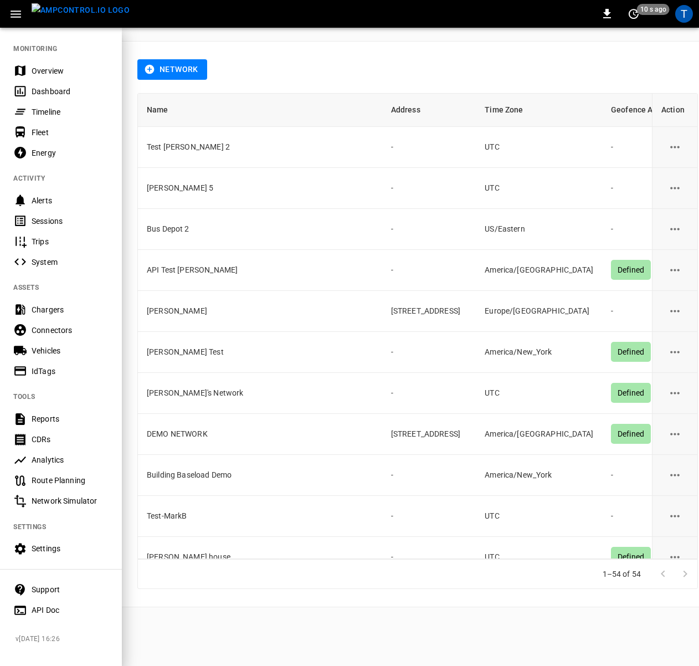
click at [35, 103] on div "Timeline" at bounding box center [61, 111] width 122 height 20
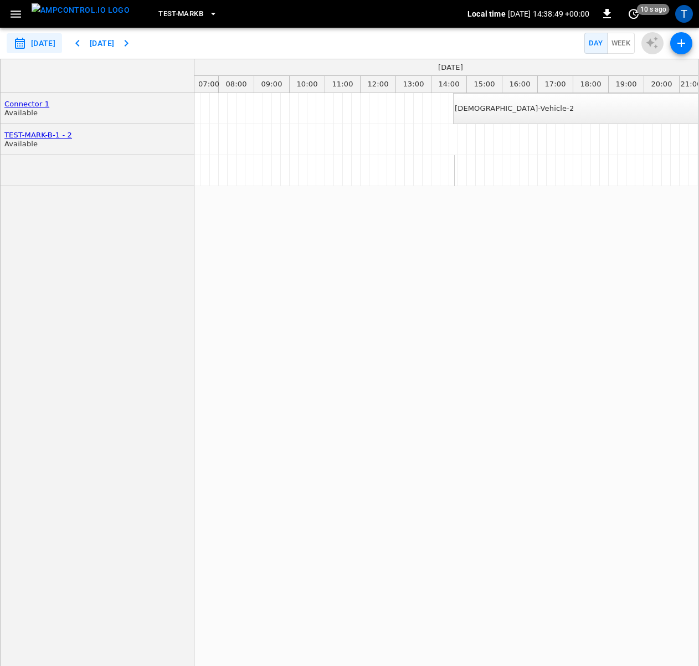
scroll to position [0, 507]
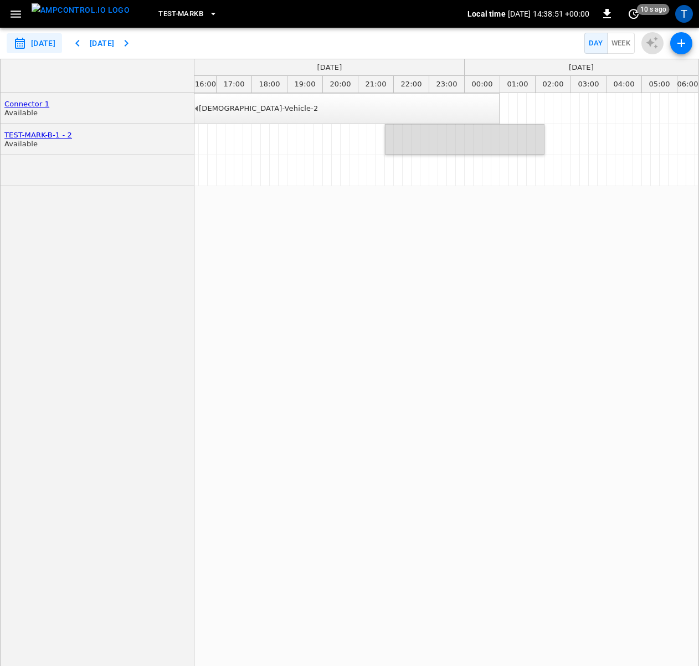
drag, startPoint x: 393, startPoint y: 144, endPoint x: 540, endPoint y: 136, distance: 146.9
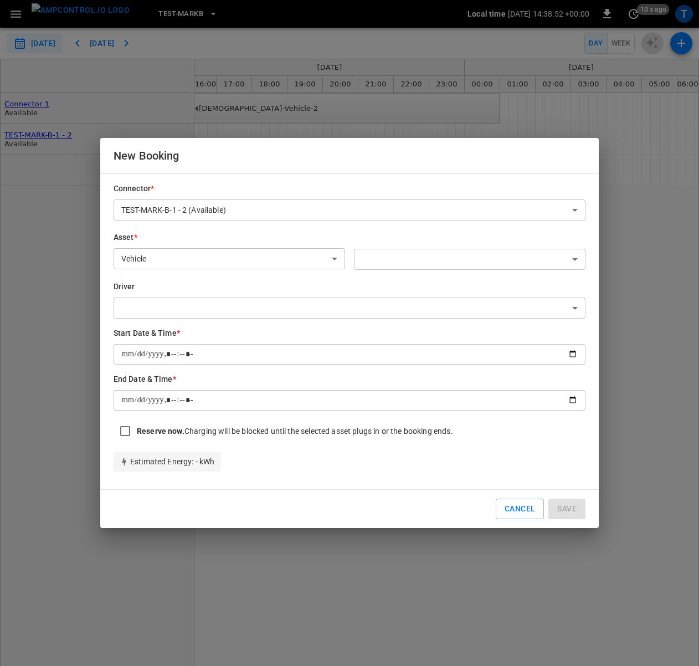
click at [441, 228] on div "​ ​" at bounding box center [465, 247] width 240 height 49
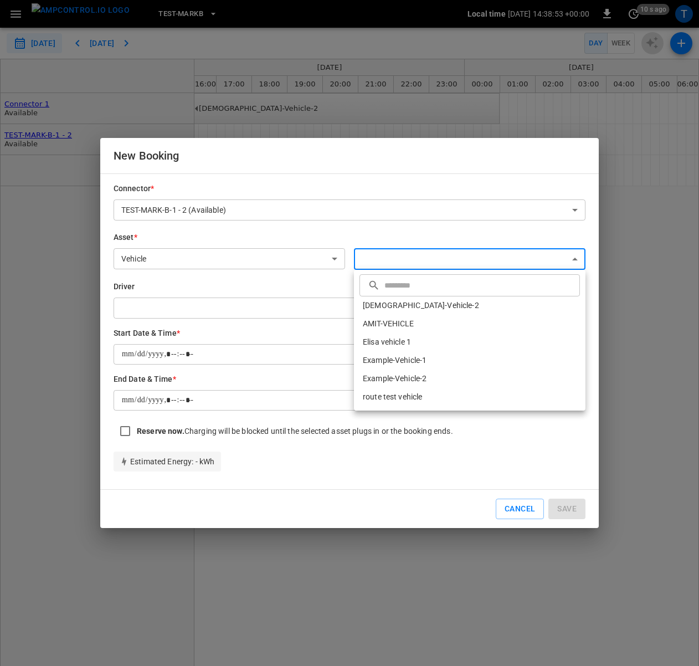
click at [403, 252] on body "**********" at bounding box center [349, 333] width 699 height 666
click at [382, 310] on li "[DEMOGRAPHIC_DATA]-Vehicle-2" at bounding box center [469, 305] width 231 height 18
type input "**********"
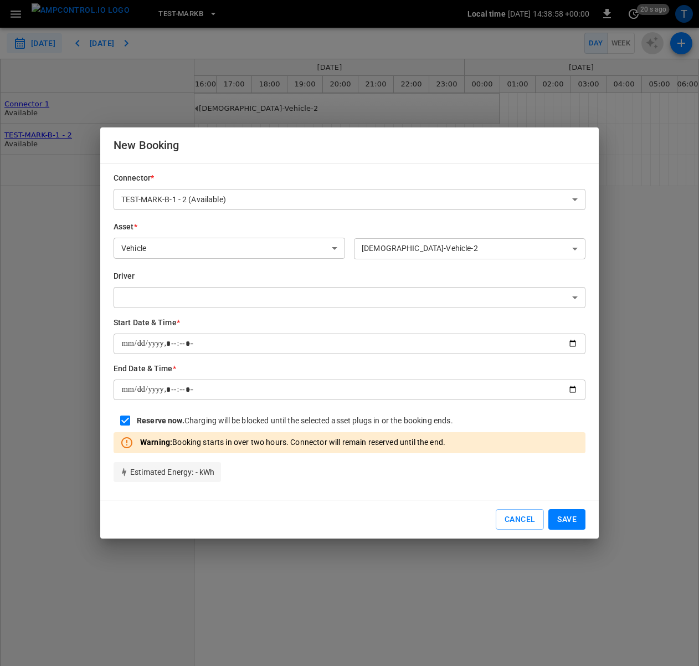
click at [444, 251] on body "**********" at bounding box center [349, 333] width 699 height 666
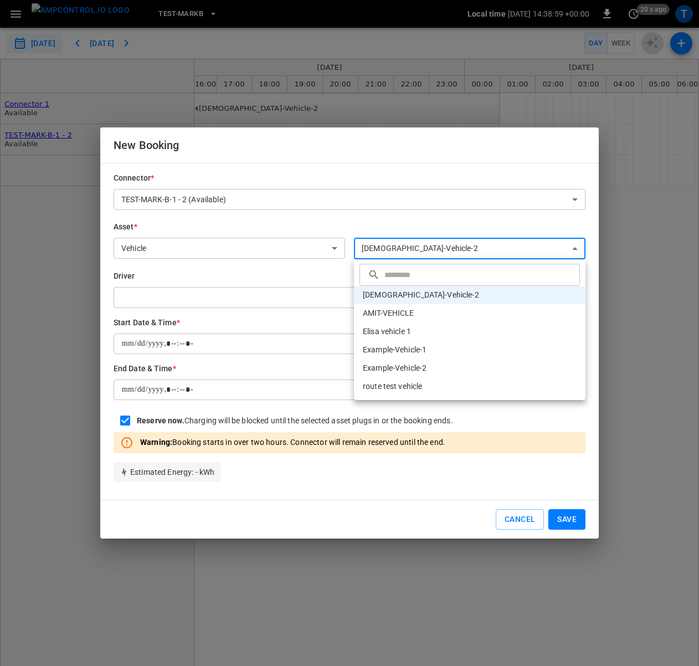
click at [406, 321] on li "AMIT-VEHICLE" at bounding box center [469, 313] width 231 height 18
type input "**********"
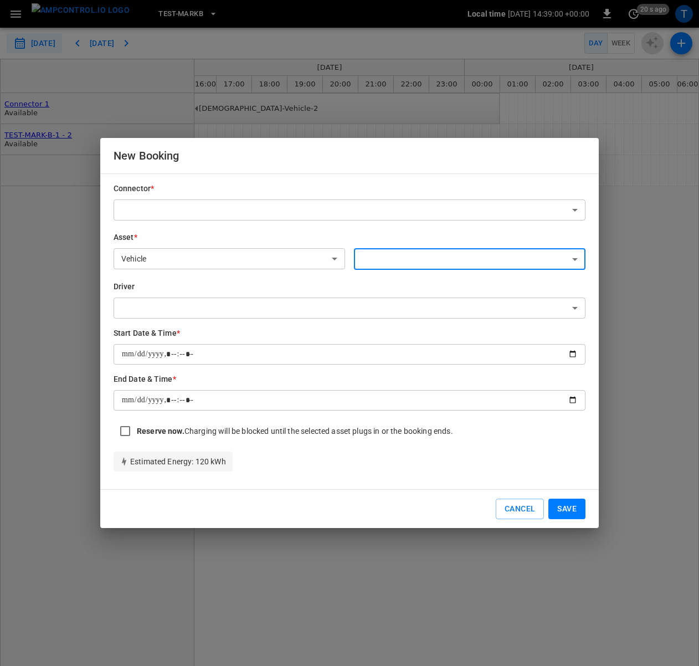
click at [398, 265] on body "**********" at bounding box center [349, 333] width 699 height 666
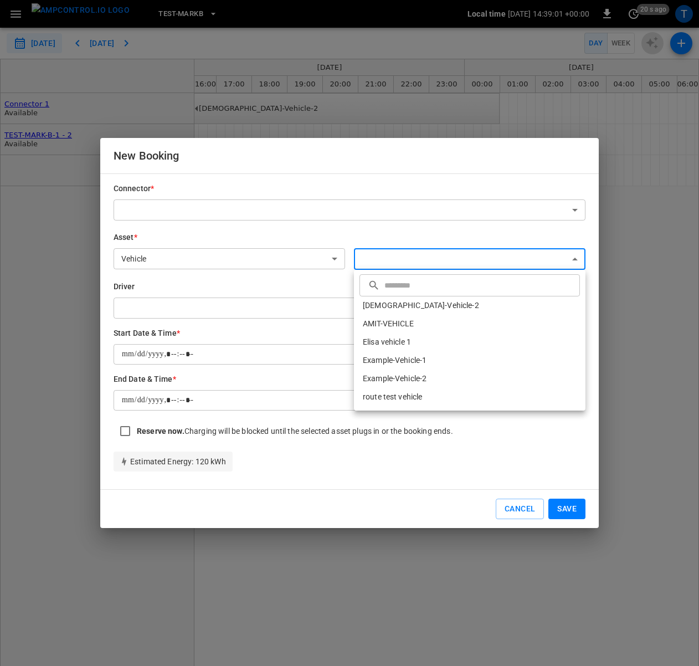
click at [408, 302] on li "[DEMOGRAPHIC_DATA]-Vehicle-2" at bounding box center [469, 305] width 231 height 18
type input "**********"
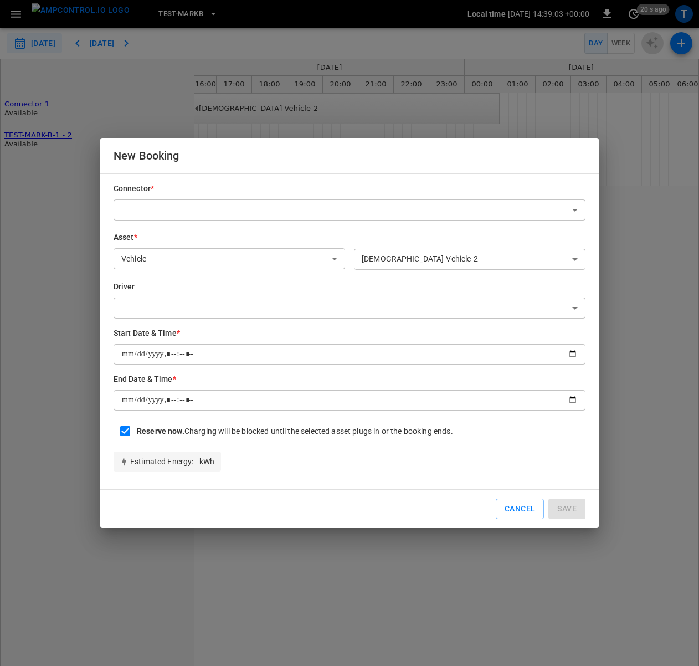
click at [270, 213] on body "**********" at bounding box center [349, 333] width 699 height 666
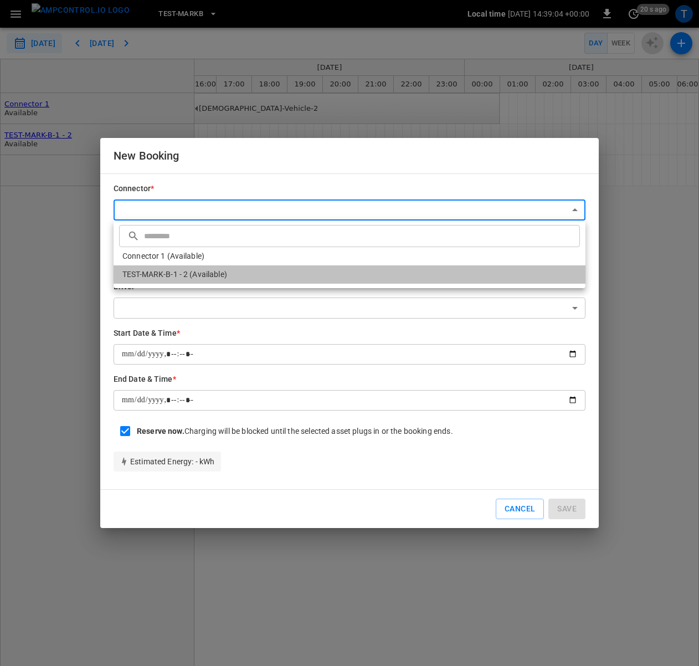
click at [241, 266] on li "TEST-MARK-B-1 - 2 (Available)" at bounding box center [350, 274] width 472 height 18
type input "**********"
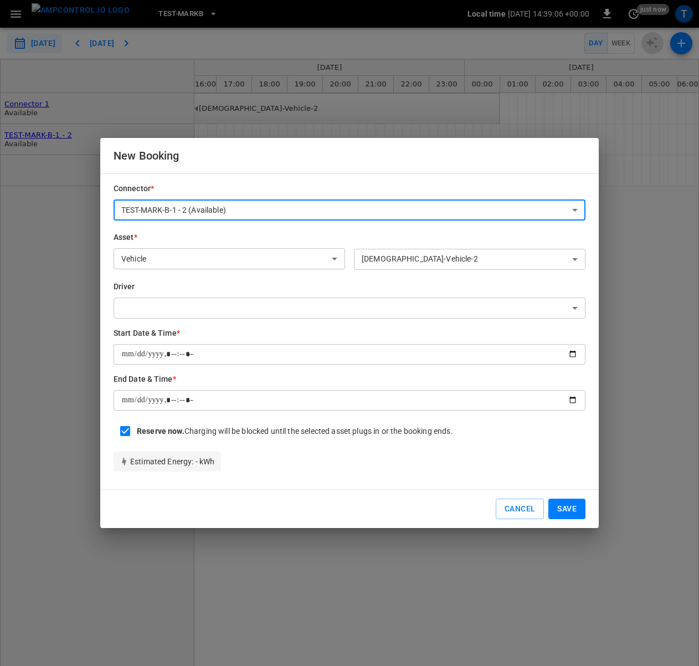
click at [501, 505] on button "Save" at bounding box center [566, 508] width 37 height 20
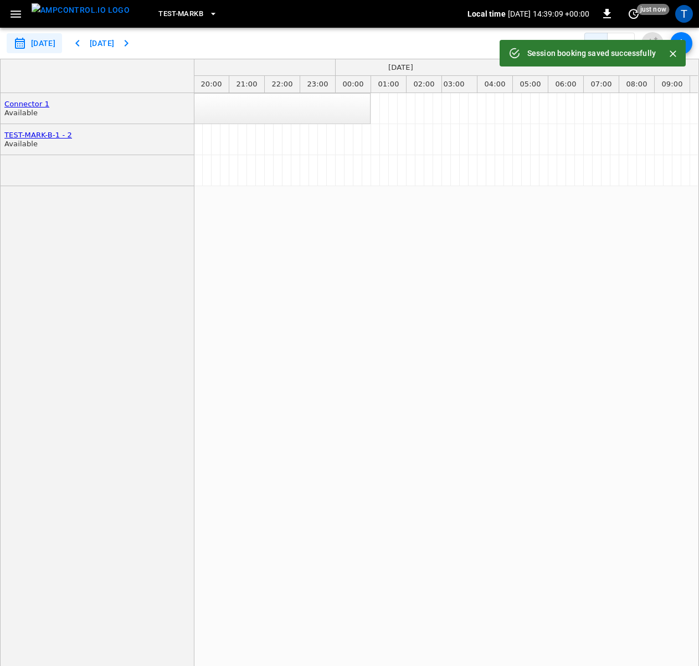
scroll to position [0, 444]
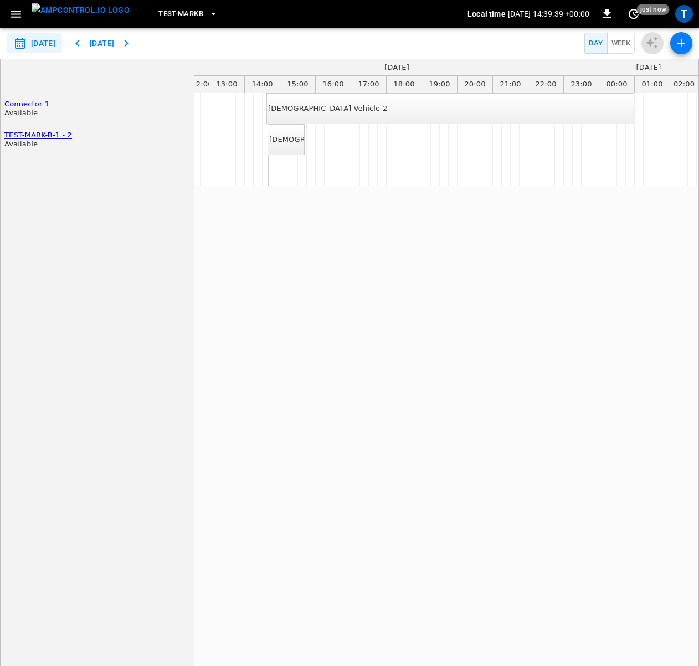
click at [330, 281] on div "[DEMOGRAPHIC_DATA]-Vehicle-2 Amit-Test-Vehicle-2" at bounding box center [445, 385] width 503 height 585
click at [11, 12] on icon "button" at bounding box center [16, 14] width 14 height 14
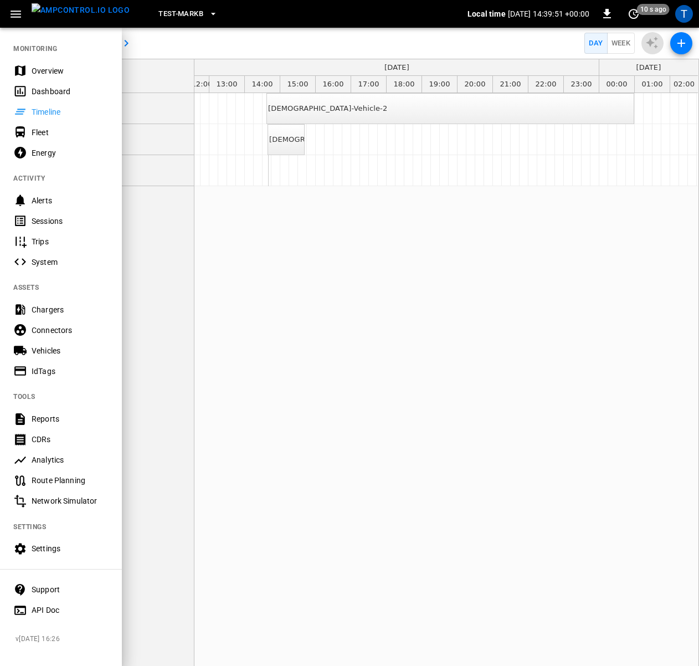
click at [42, 127] on div "Fleet" at bounding box center [70, 132] width 77 height 11
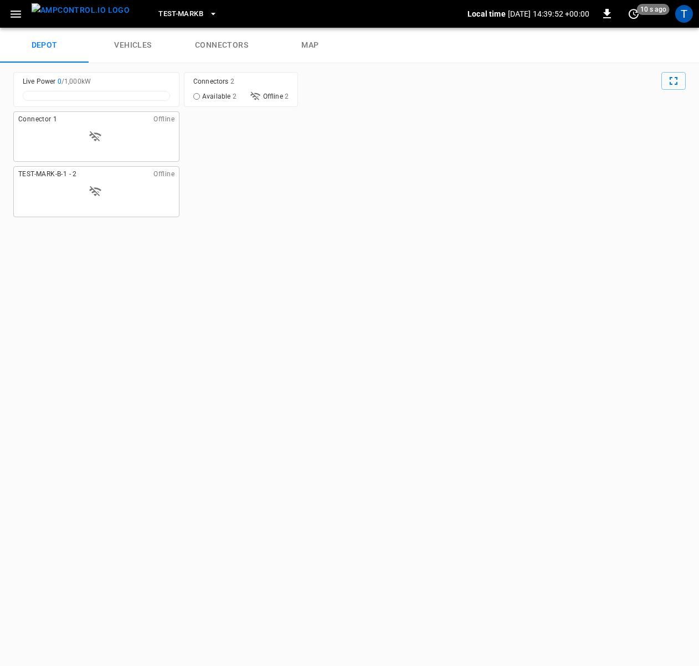
click at [19, 14] on icon "button" at bounding box center [16, 14] width 11 height 7
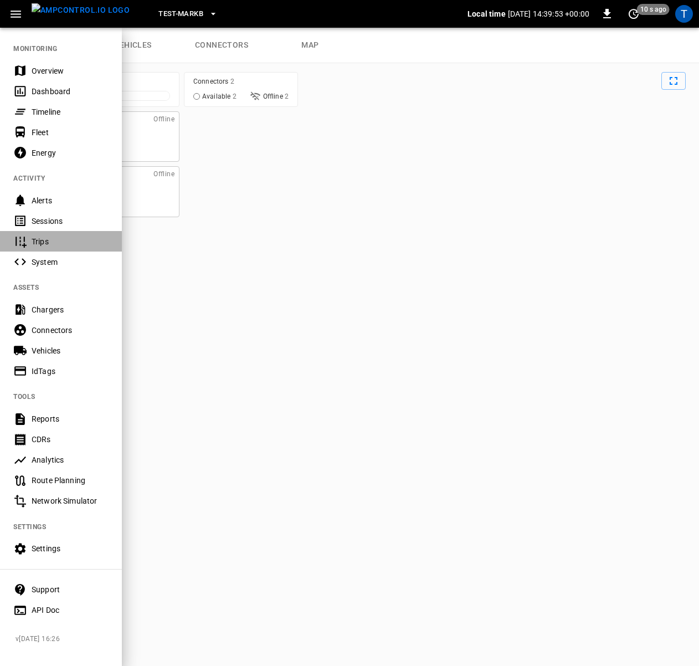
click at [56, 244] on div "Trips" at bounding box center [70, 241] width 77 height 11
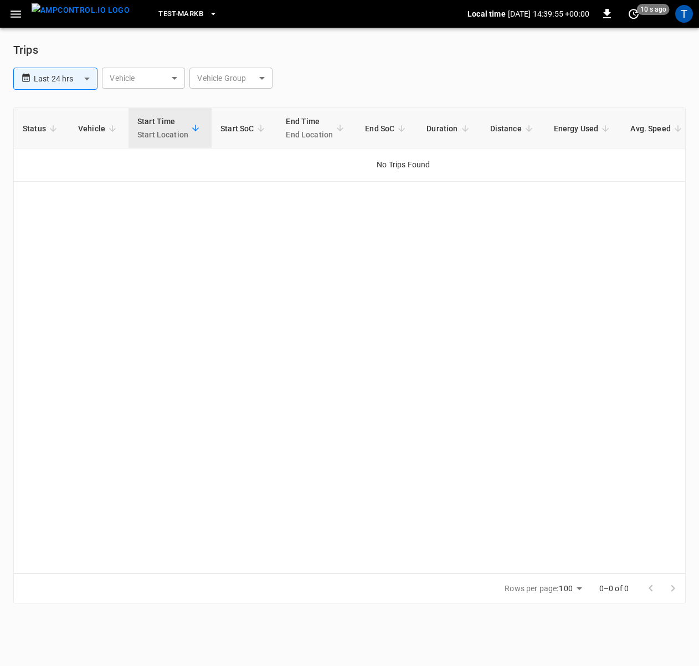
click at [16, 11] on icon "button" at bounding box center [16, 14] width 14 height 14
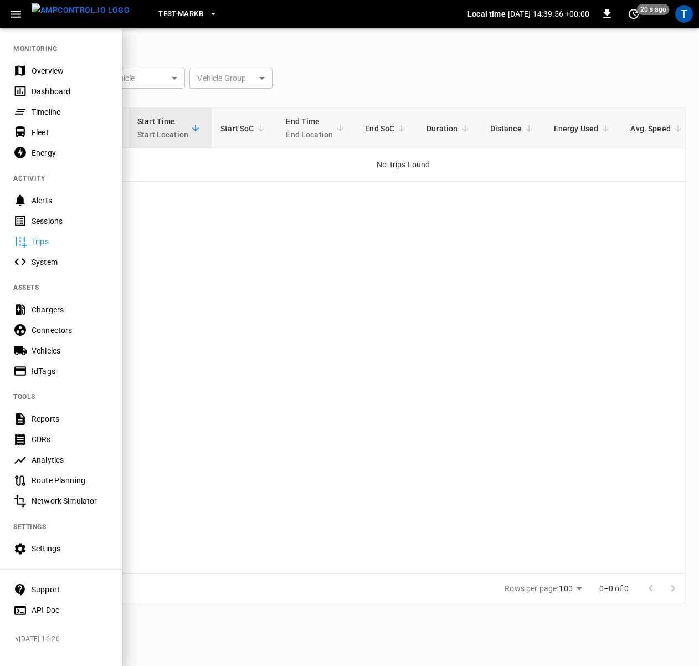
click at [59, 315] on div "Chargers" at bounding box center [70, 309] width 77 height 11
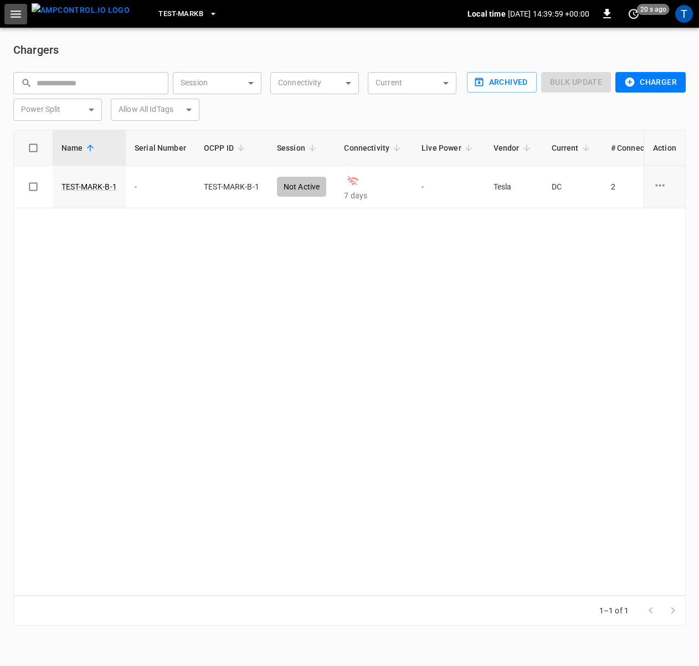
click at [18, 13] on icon "button" at bounding box center [16, 14] width 14 height 14
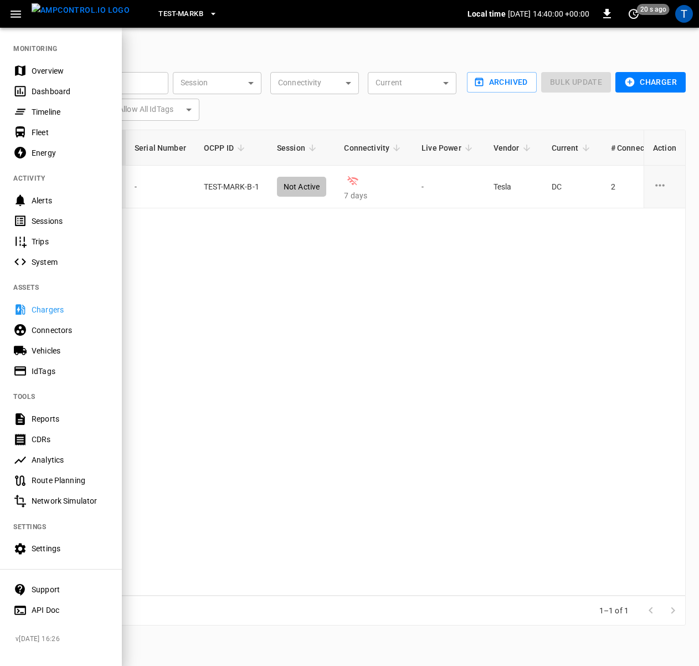
click at [225, 293] on div at bounding box center [349, 333] width 699 height 666
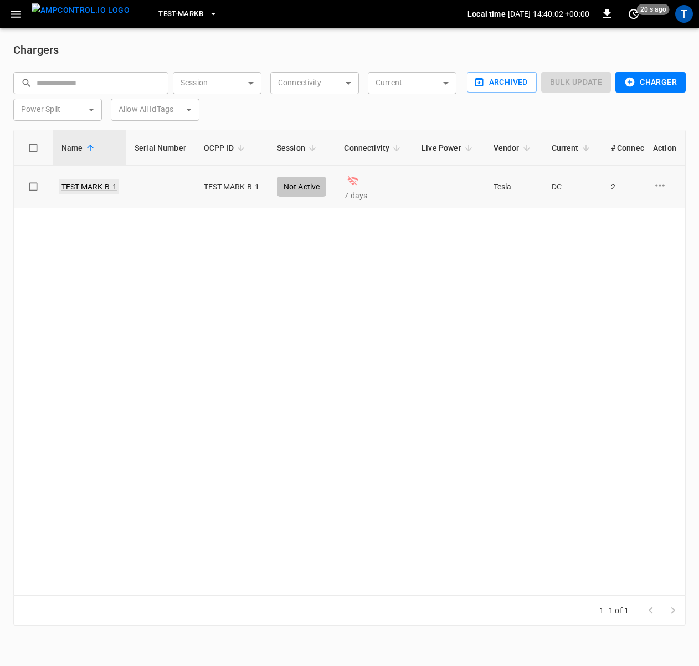
click at [92, 184] on link "TEST-MARK-B-1" at bounding box center [89, 187] width 60 height 16
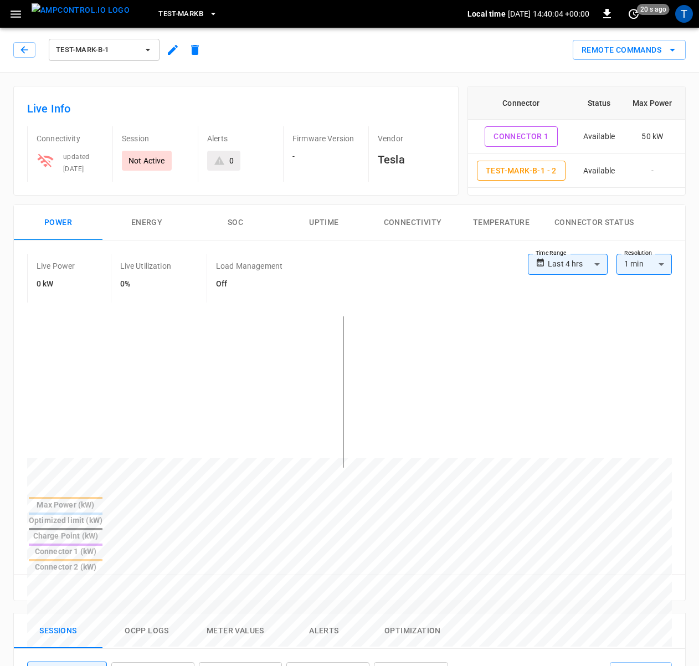
click at [262, 110] on h6 "Live Info" at bounding box center [236, 109] width 418 height 18
click at [16, 17] on icon "button" at bounding box center [16, 14] width 11 height 7
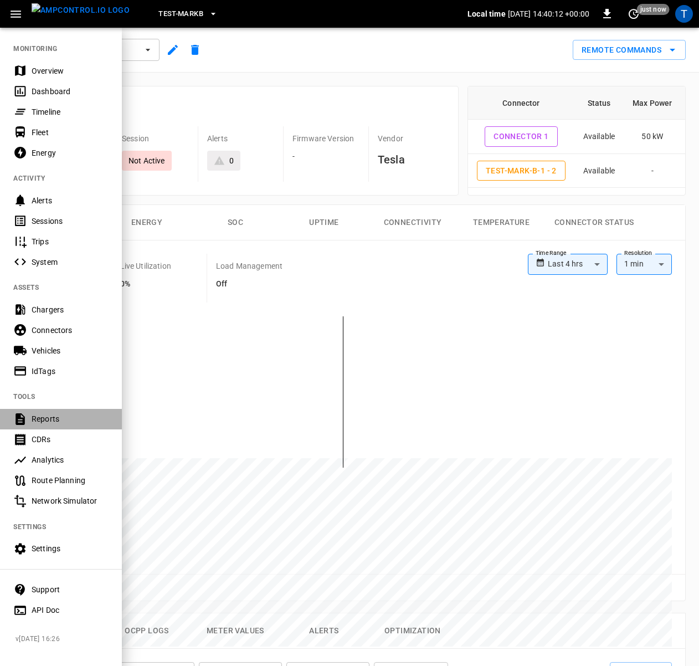
click at [54, 423] on div "Reports" at bounding box center [70, 418] width 77 height 11
